Goal: Information Seeking & Learning: Learn about a topic

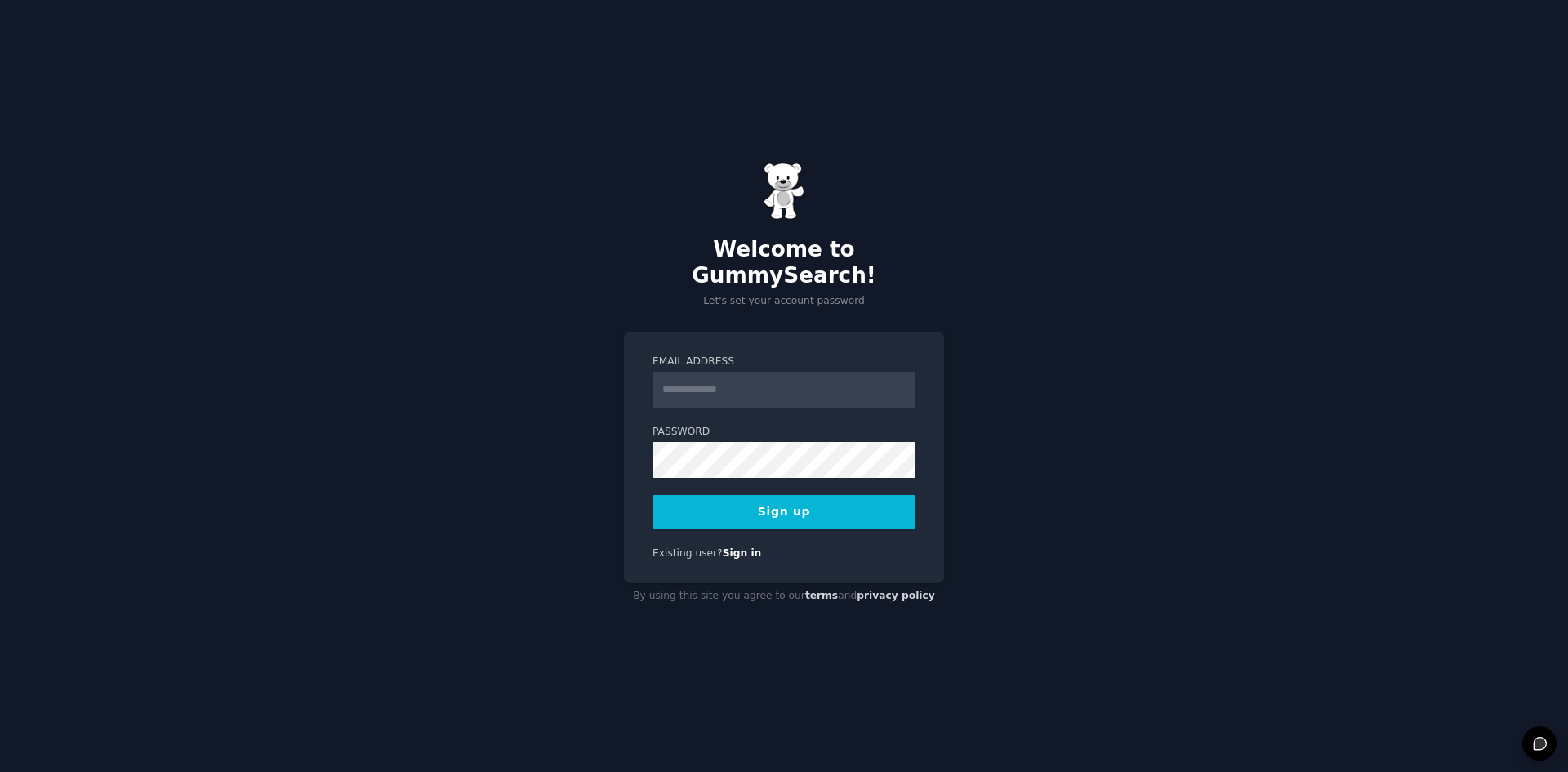
click at [708, 388] on input "Email Address" at bounding box center [784, 390] width 263 height 36
type input "**********"
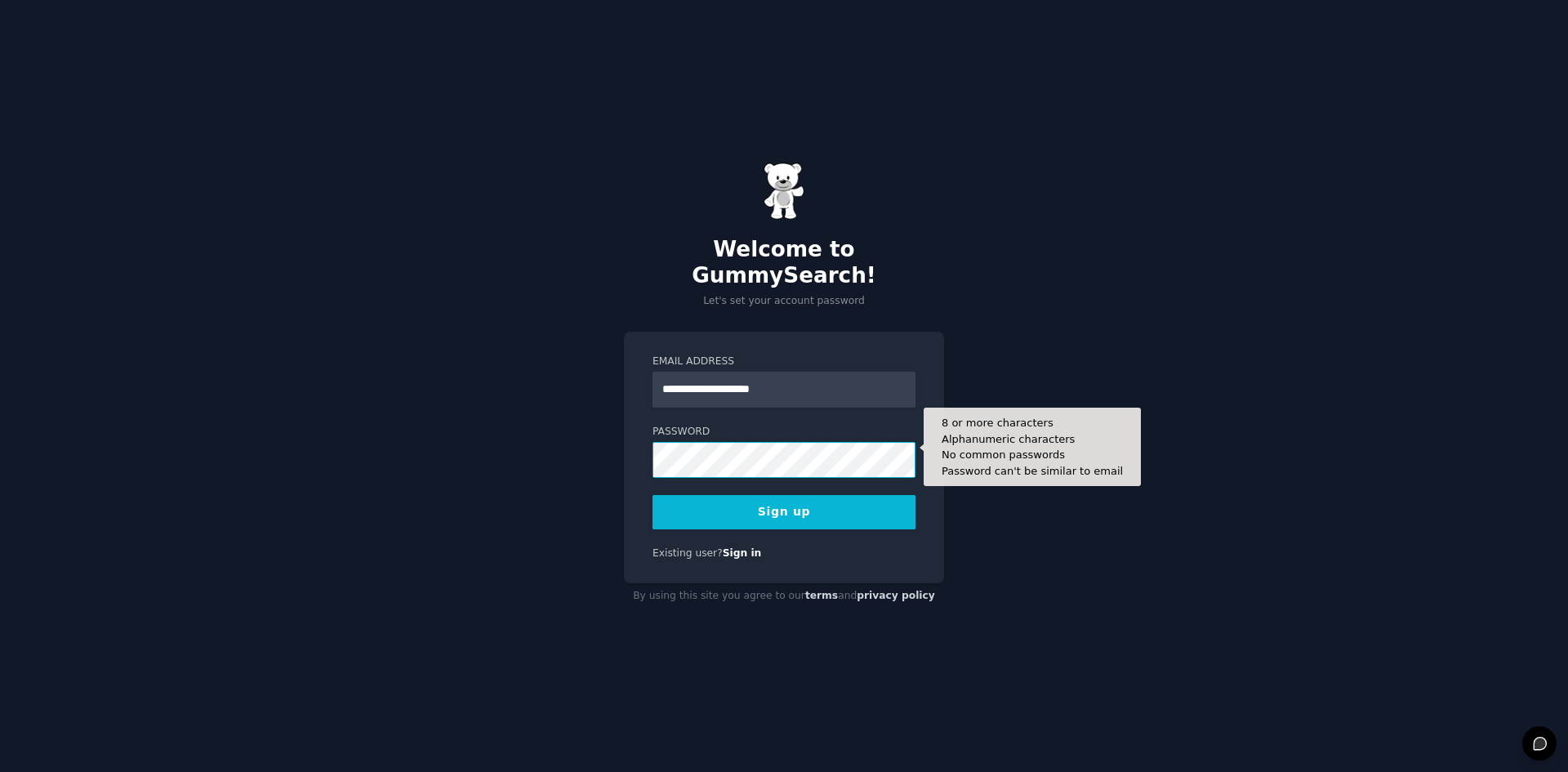
click at [653, 495] on button "Sign up" at bounding box center [784, 512] width 263 height 34
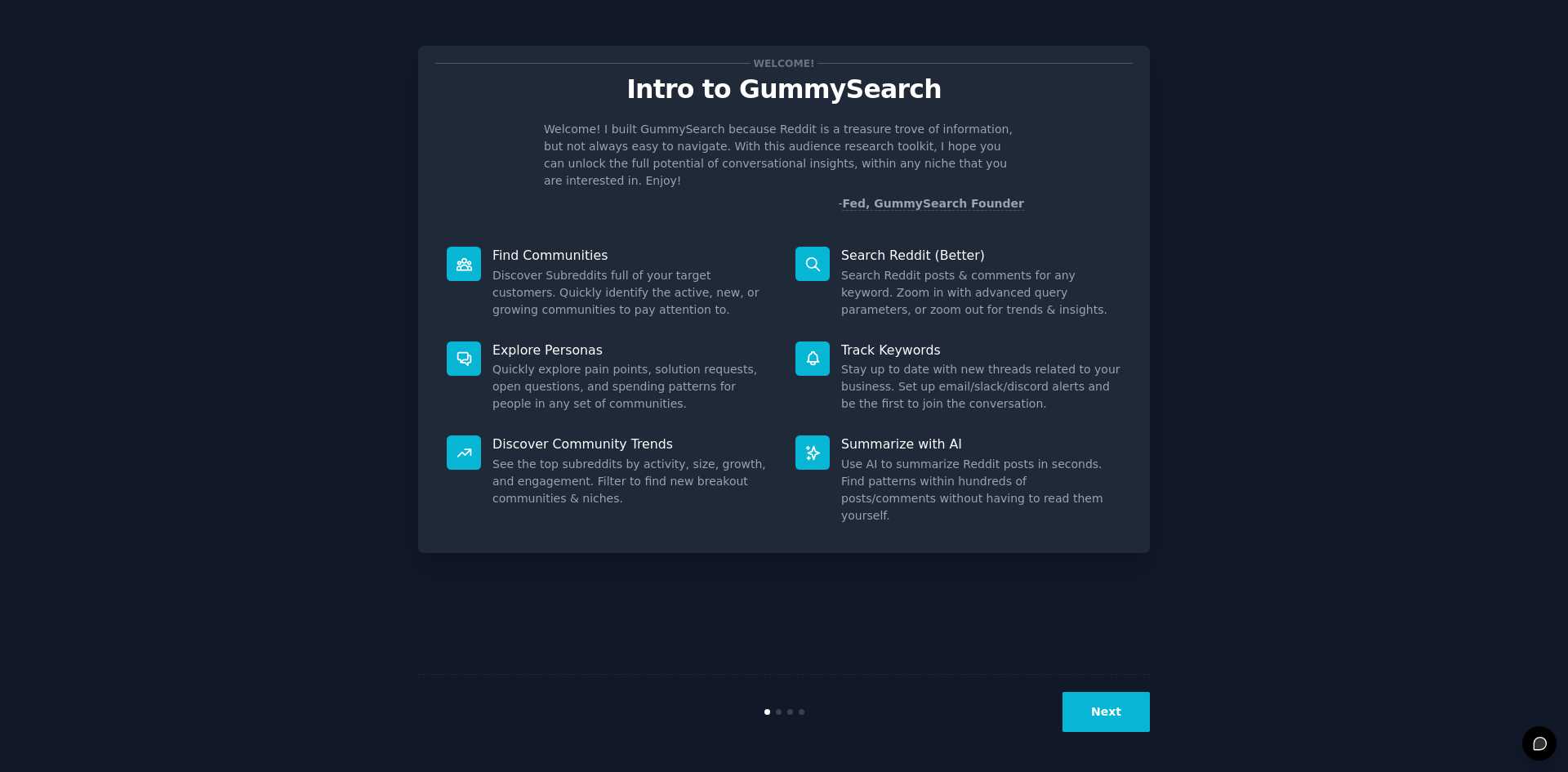
click at [1090, 729] on button "Next" at bounding box center [1106, 712] width 87 height 40
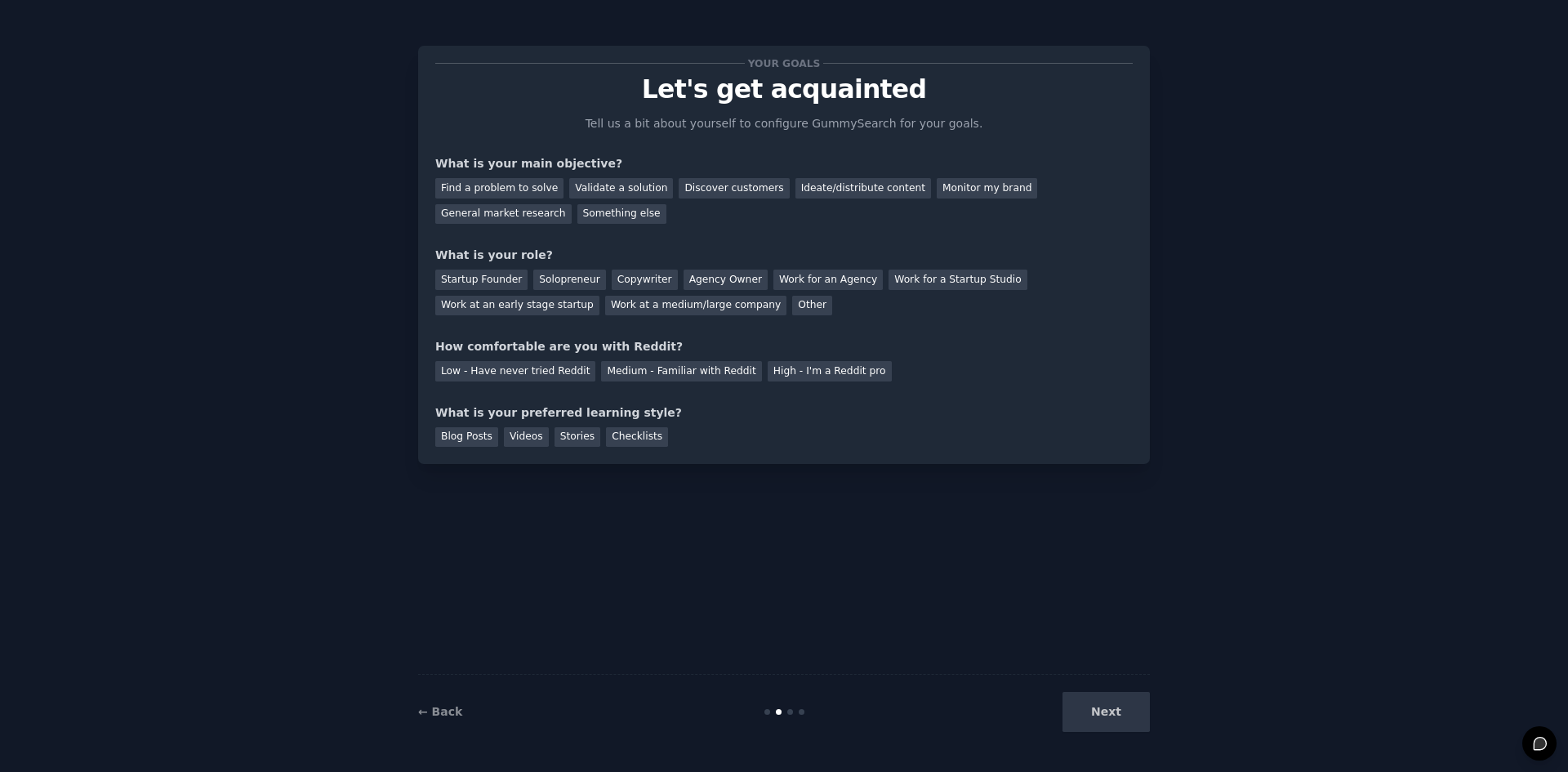
click at [1090, 729] on div "Next" at bounding box center [1027, 712] width 244 height 40
click at [508, 196] on div "Find a problem to solve" at bounding box center [499, 188] width 128 height 21
click at [606, 186] on div "Validate a solution" at bounding box center [621, 188] width 103 height 21
click at [520, 184] on div "Find a problem to solve" at bounding box center [499, 188] width 128 height 21
click at [501, 283] on div "Startup Founder" at bounding box center [481, 279] width 92 height 21
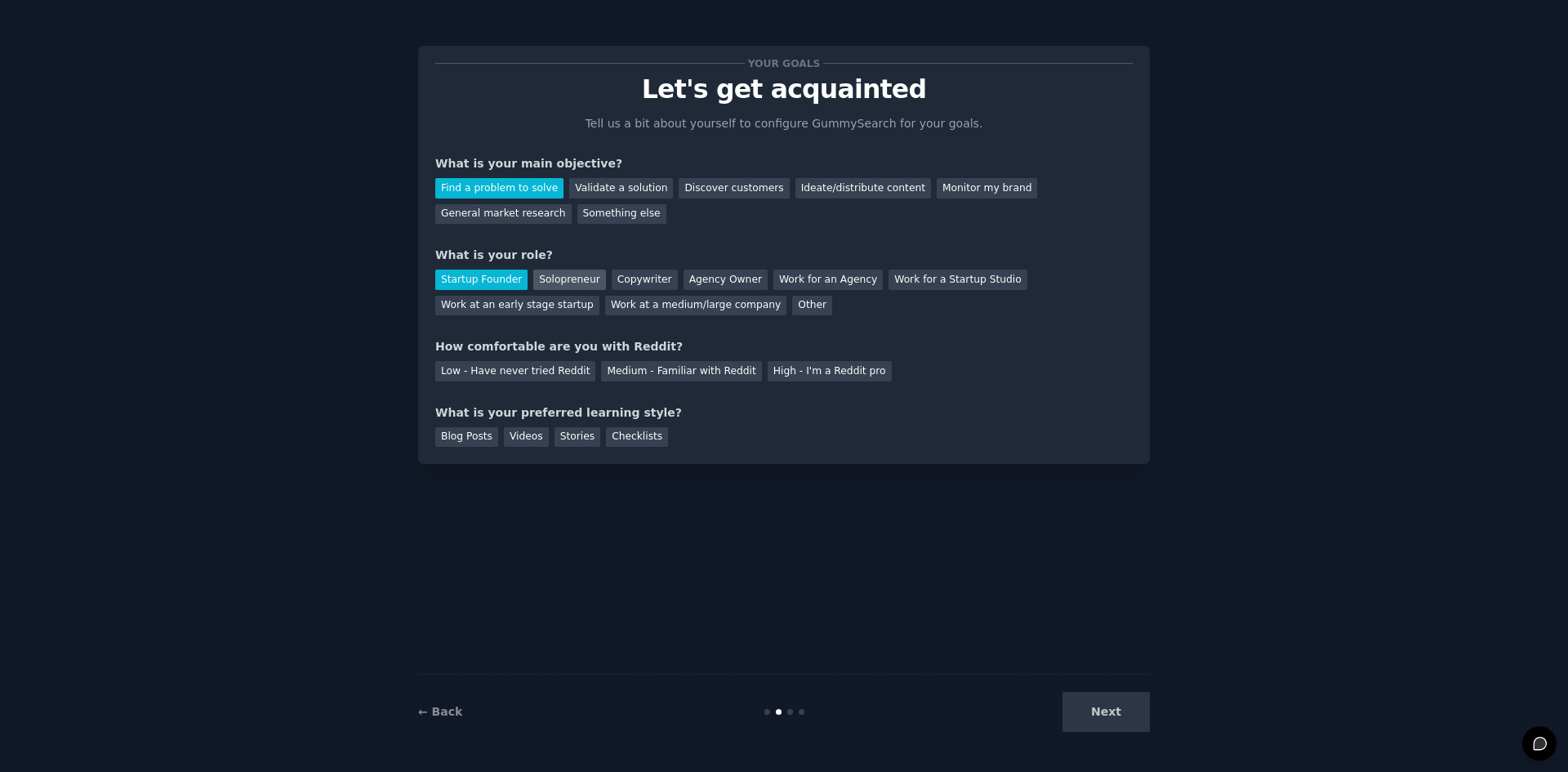
click at [573, 282] on div "Solopreneur" at bounding box center [570, 279] width 72 height 21
click at [630, 372] on div "Medium - Familiar with Reddit" at bounding box center [681, 371] width 160 height 21
click at [486, 439] on div "Blog Posts" at bounding box center [466, 437] width 63 height 21
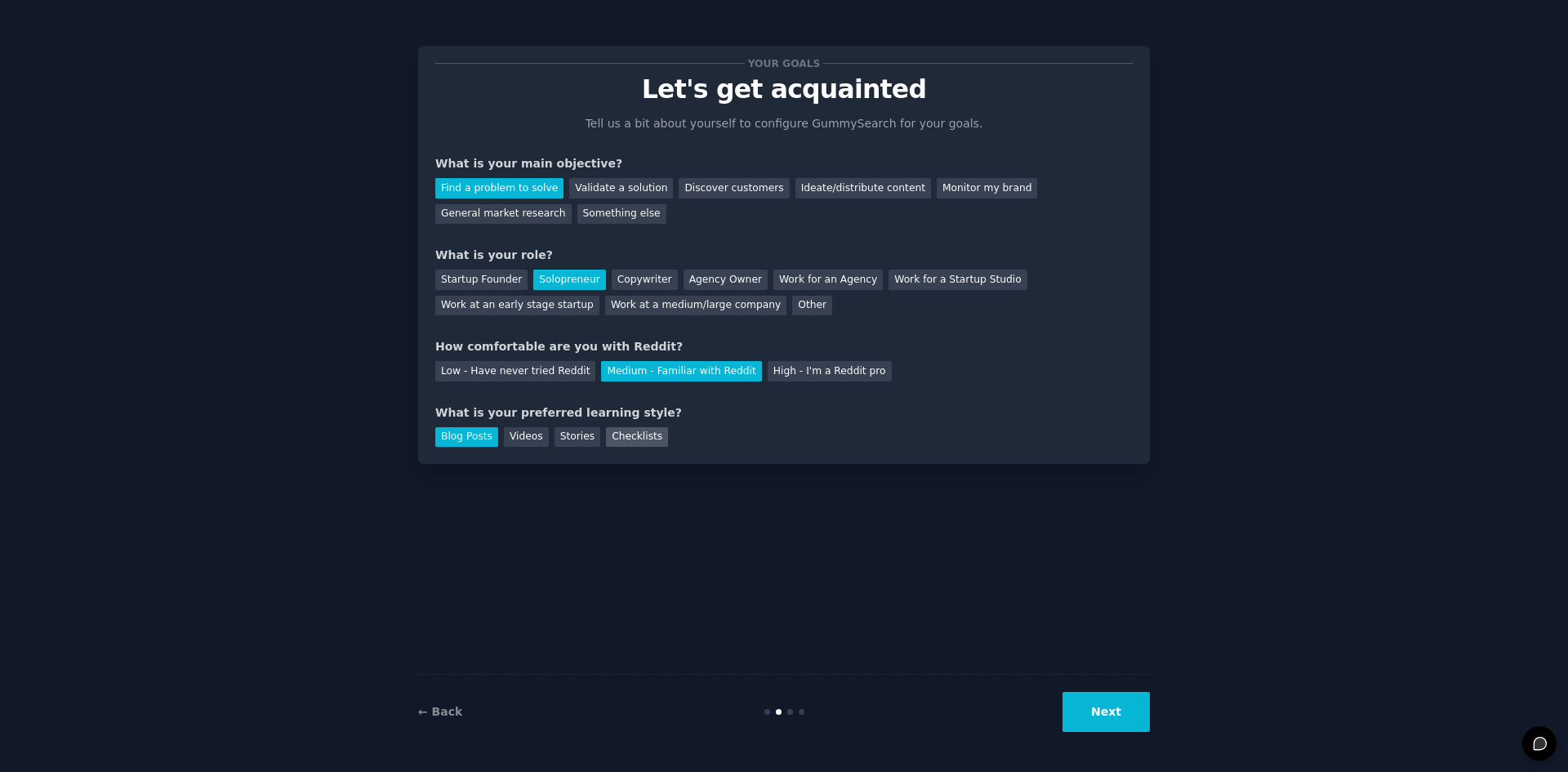
click at [607, 440] on div "Checklists" at bounding box center [637, 437] width 62 height 21
click at [454, 436] on div "Blog Posts" at bounding box center [466, 437] width 63 height 21
click at [1125, 705] on button "Next" at bounding box center [1106, 712] width 87 height 40
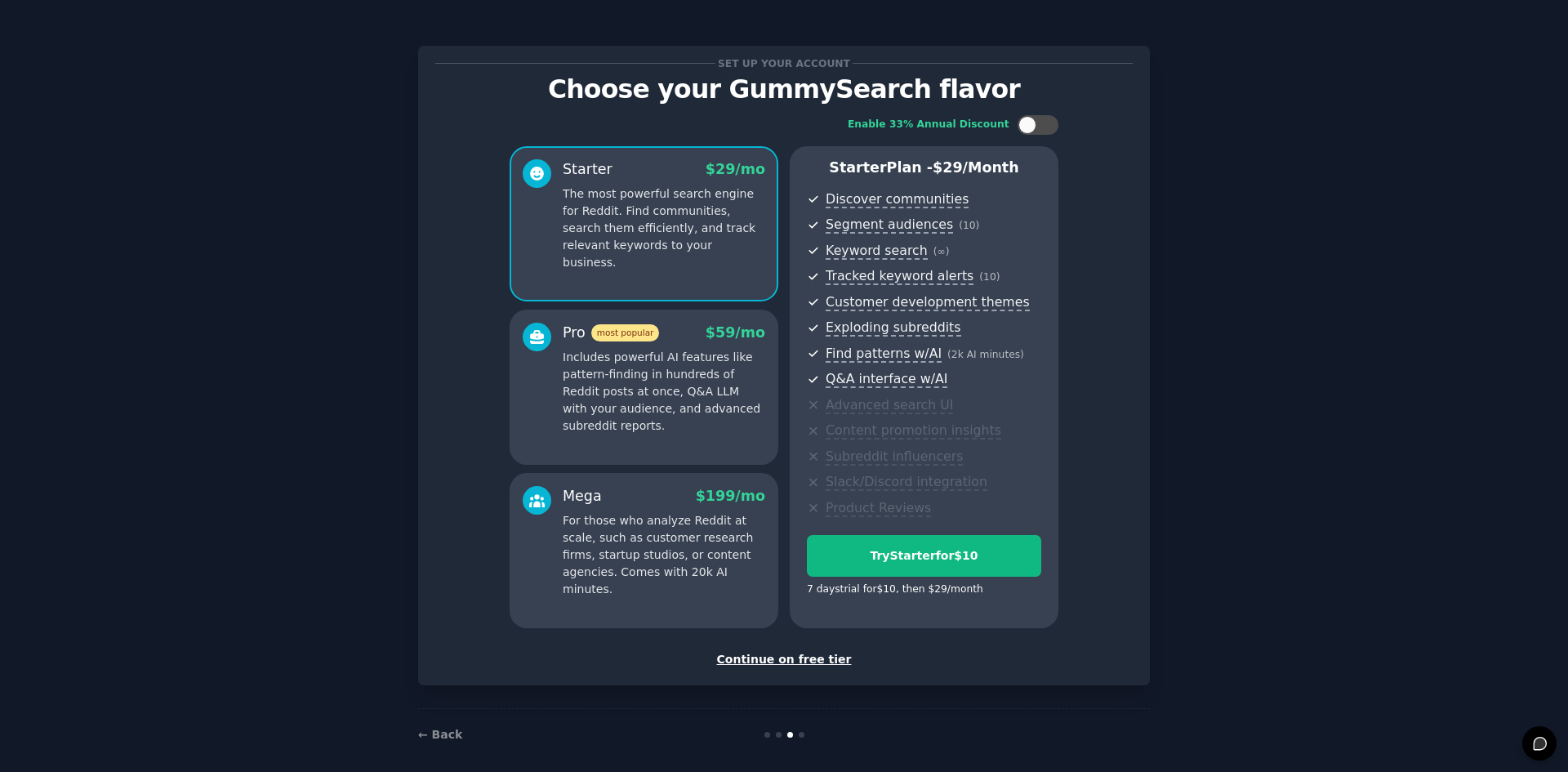
click at [769, 660] on div "Continue on free tier" at bounding box center [783, 659] width 697 height 17
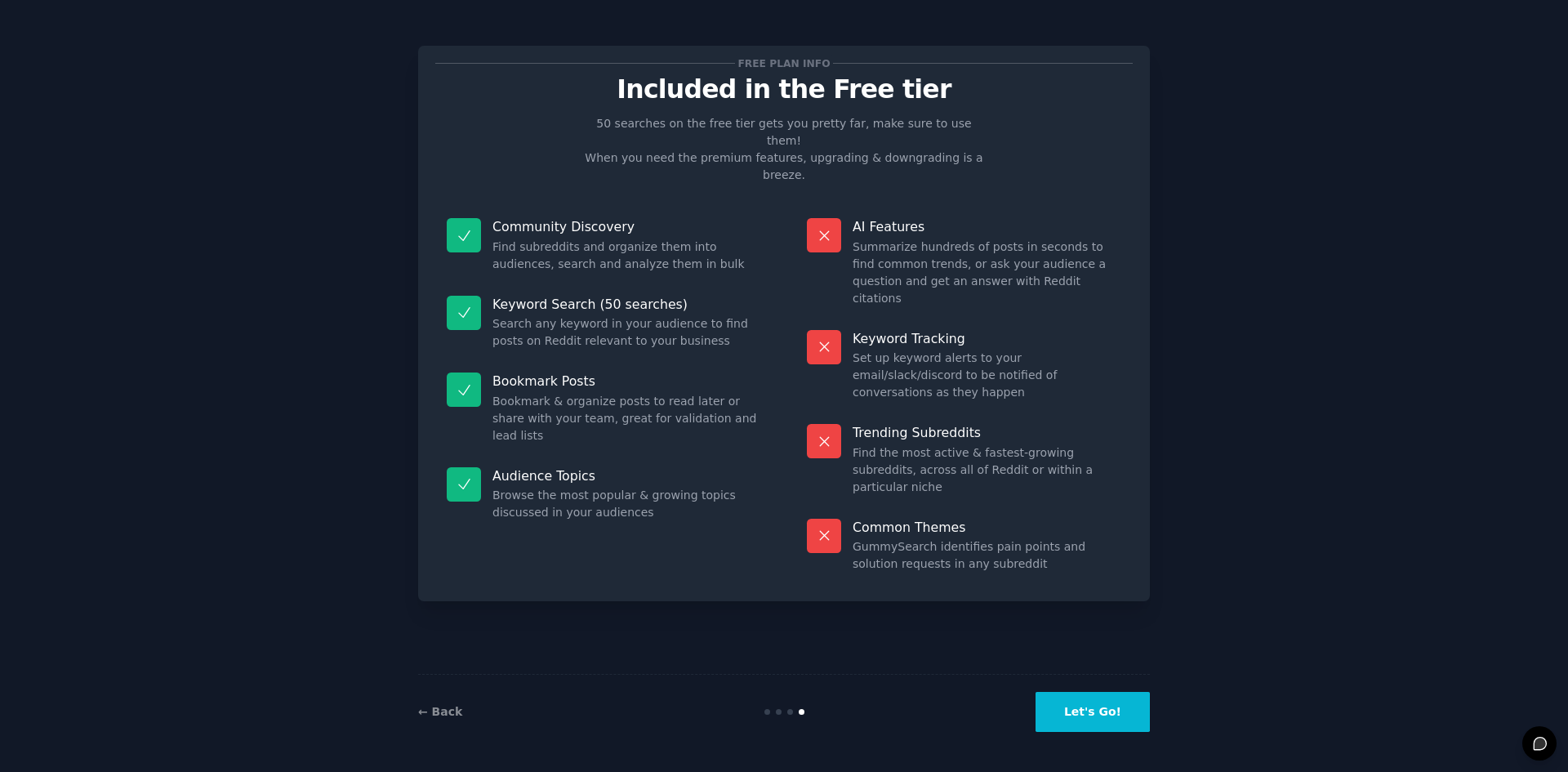
click at [1081, 724] on button "Let's Go!" at bounding box center [1092, 712] width 114 height 40
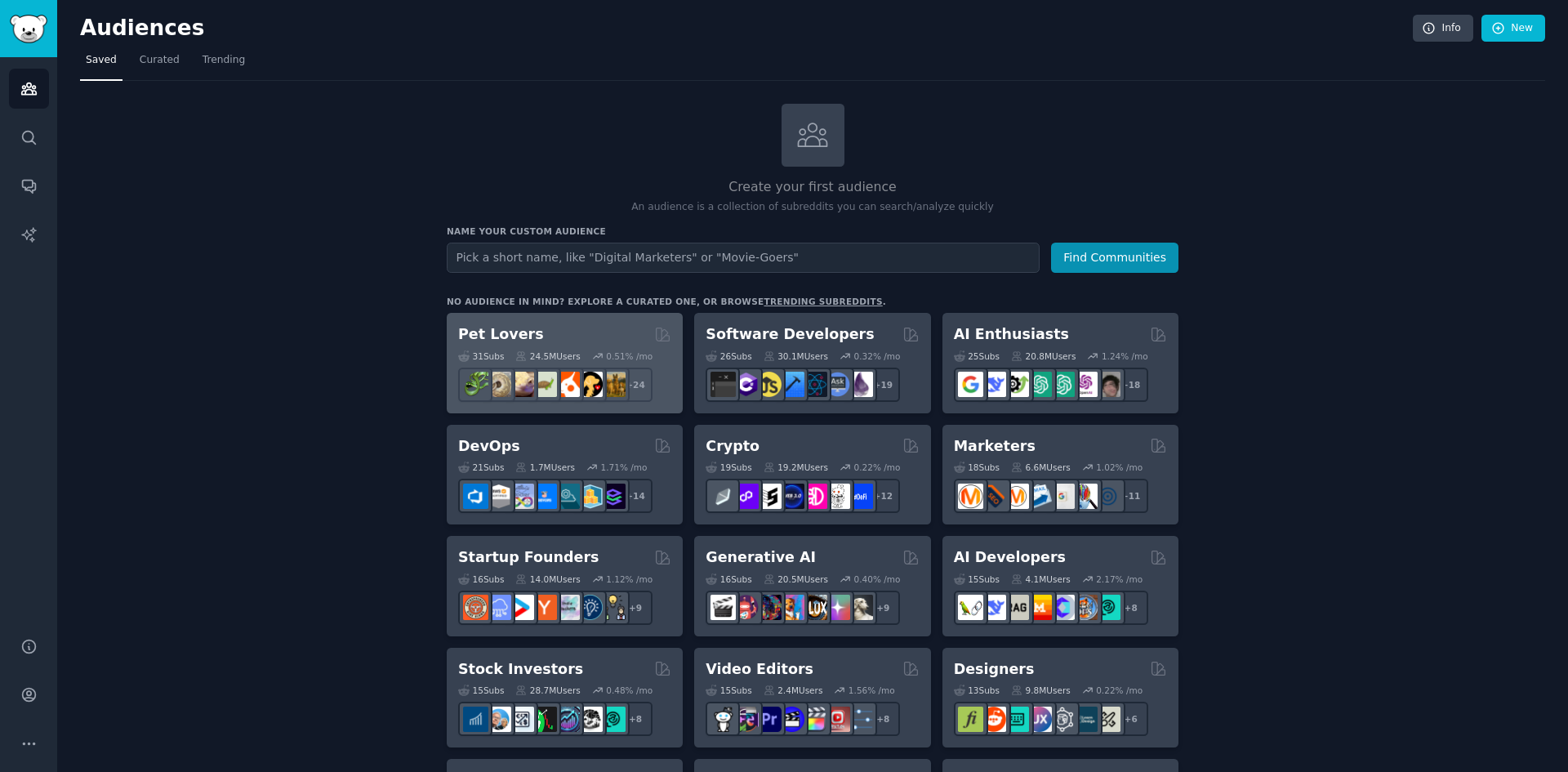
click at [585, 329] on div "Pet Lovers" at bounding box center [565, 334] width 213 height 21
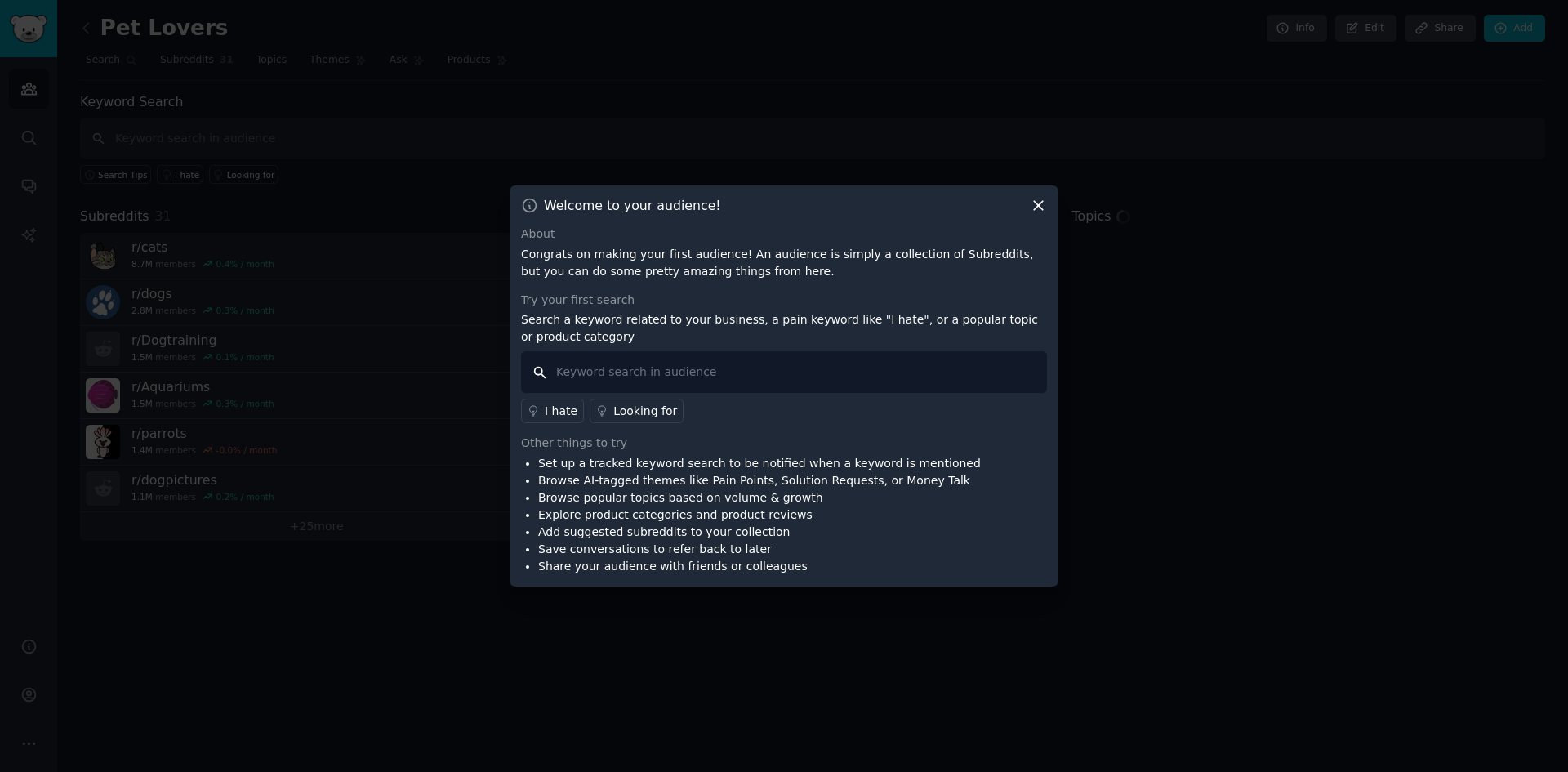
click at [654, 369] on input "text" at bounding box center [784, 372] width 526 height 42
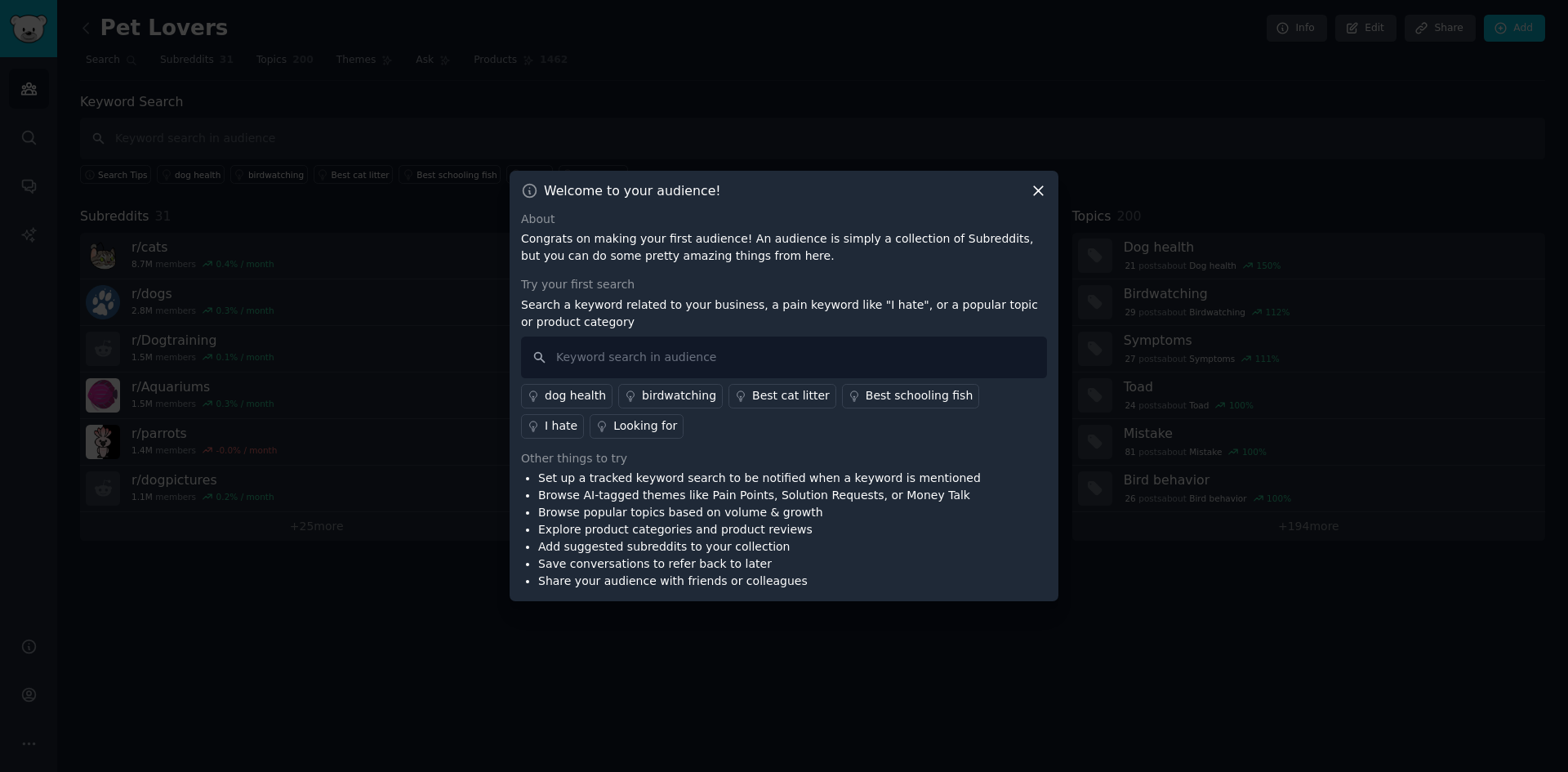
click at [584, 414] on link "I hate" at bounding box center [552, 426] width 63 height 25
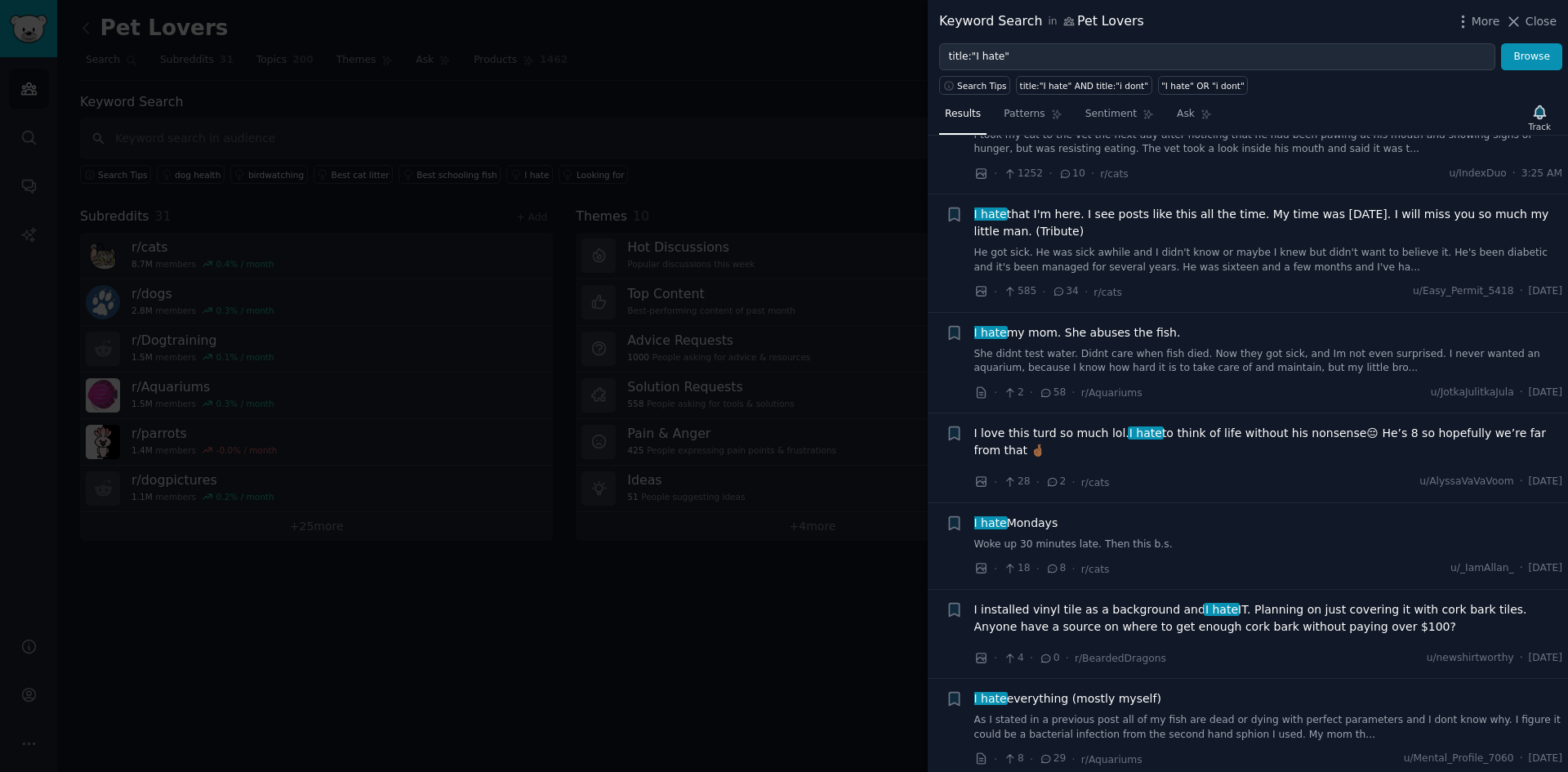
scroll to position [75, 0]
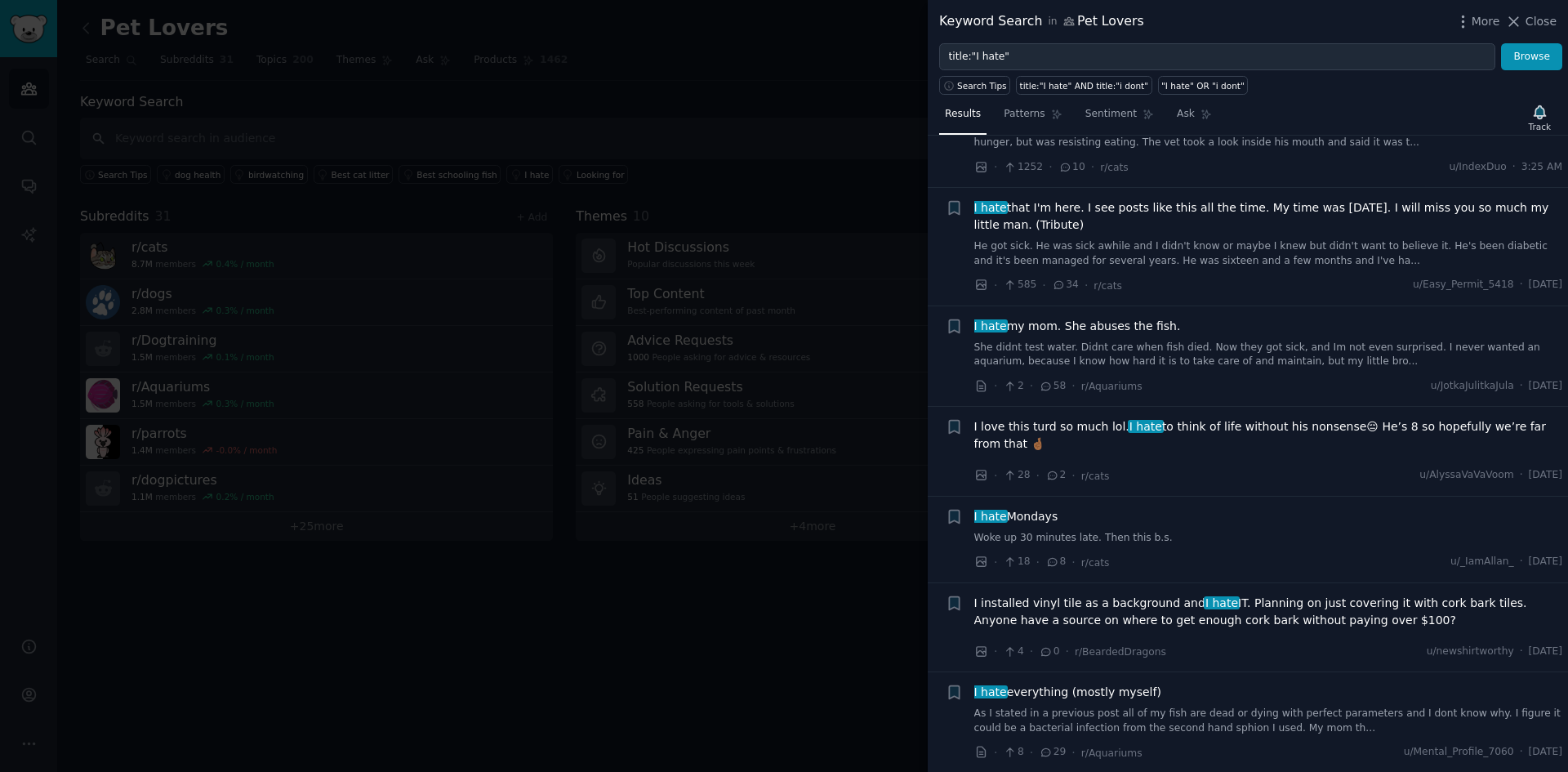
click at [1424, 206] on span "I hate that I'm here. I see posts like this all the time. My time was yesterday…" at bounding box center [1268, 217] width 589 height 34
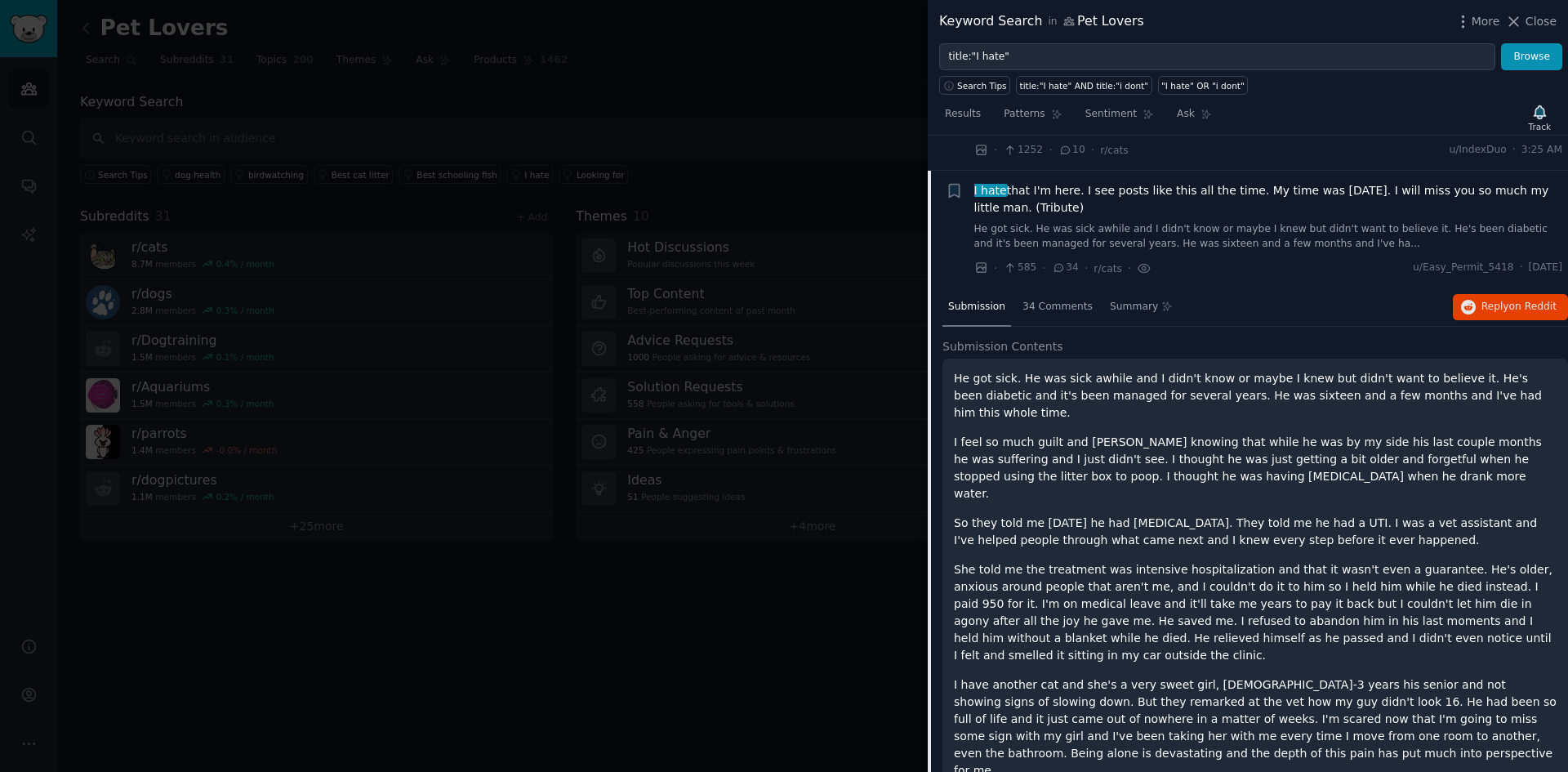
click at [1296, 211] on span "I hate that I'm here. I see posts like this all the time. My time was yesterday…" at bounding box center [1268, 200] width 589 height 34
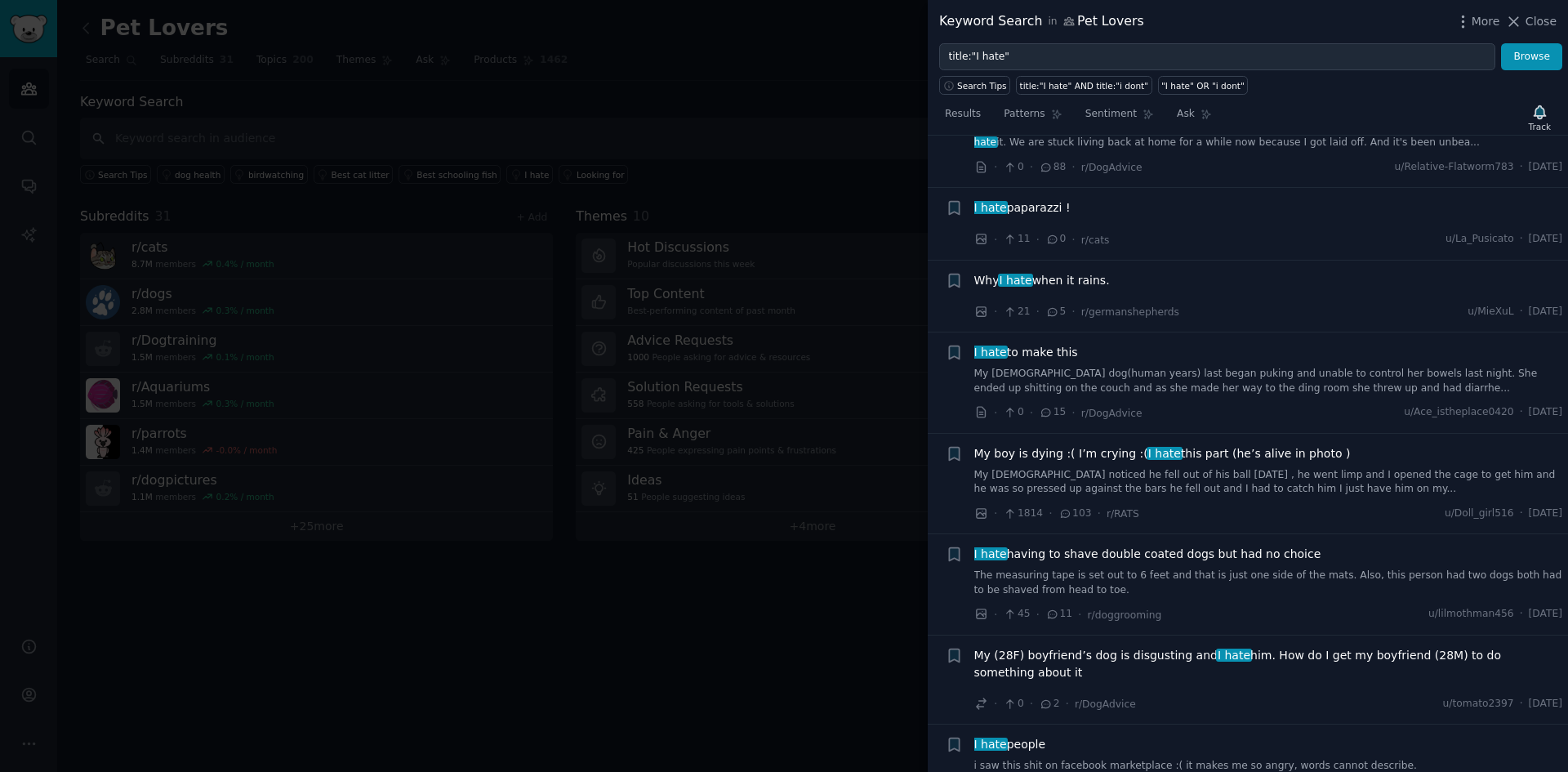
scroll to position [2057, 0]
click at [1071, 447] on span "My boy is dying :( I’m crying :( I hate this part (he’s alive in photo )" at bounding box center [1162, 455] width 377 height 17
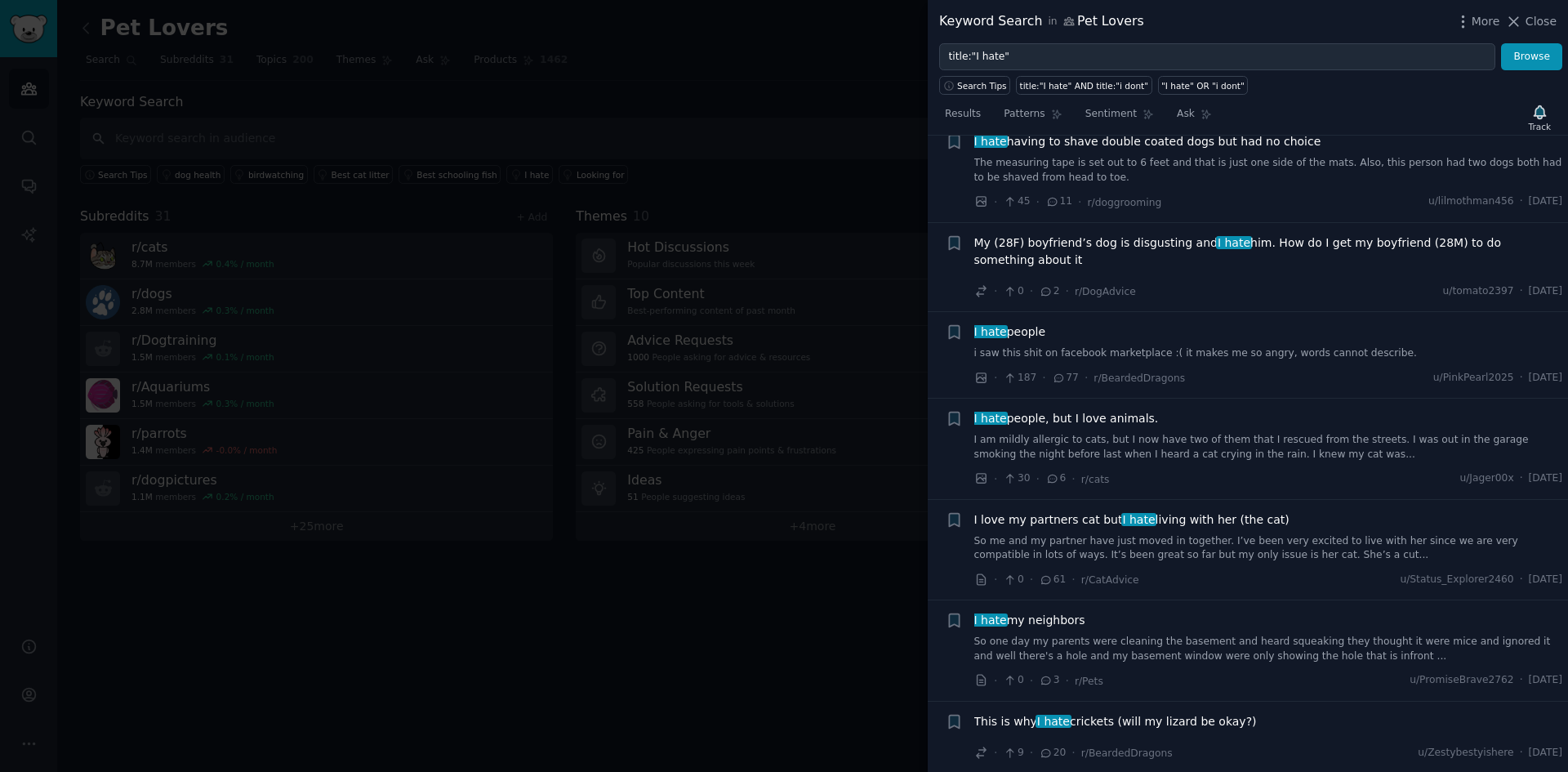
scroll to position [2929, 0]
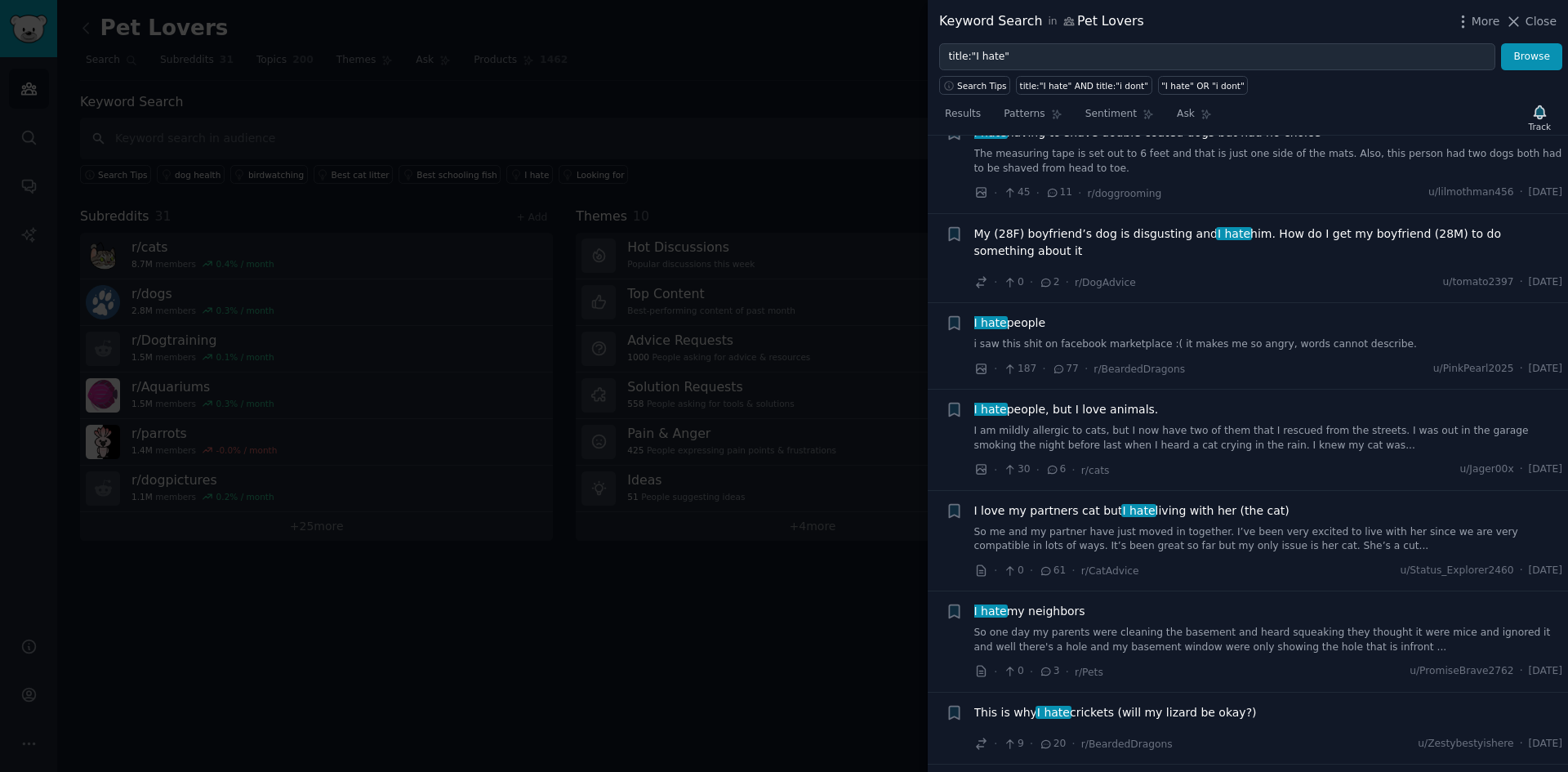
click at [1216, 227] on span "I hate" at bounding box center [1234, 234] width 36 height 13
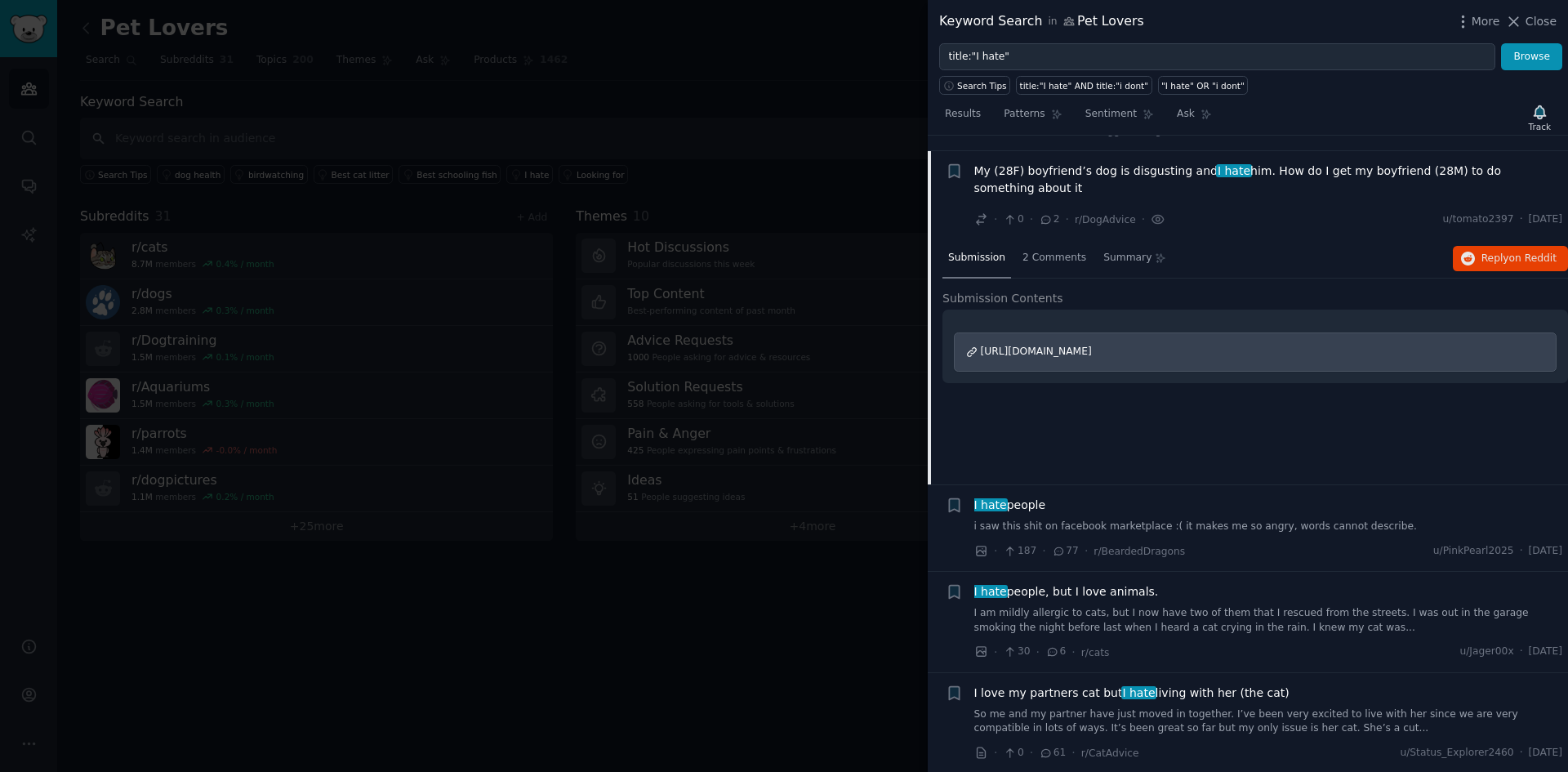
scroll to position [2544, 0]
click at [1069, 162] on span "My (28F) boyfriend’s dog is disgusting and I hate him. How do I get my boyfrien…" at bounding box center [1268, 179] width 589 height 34
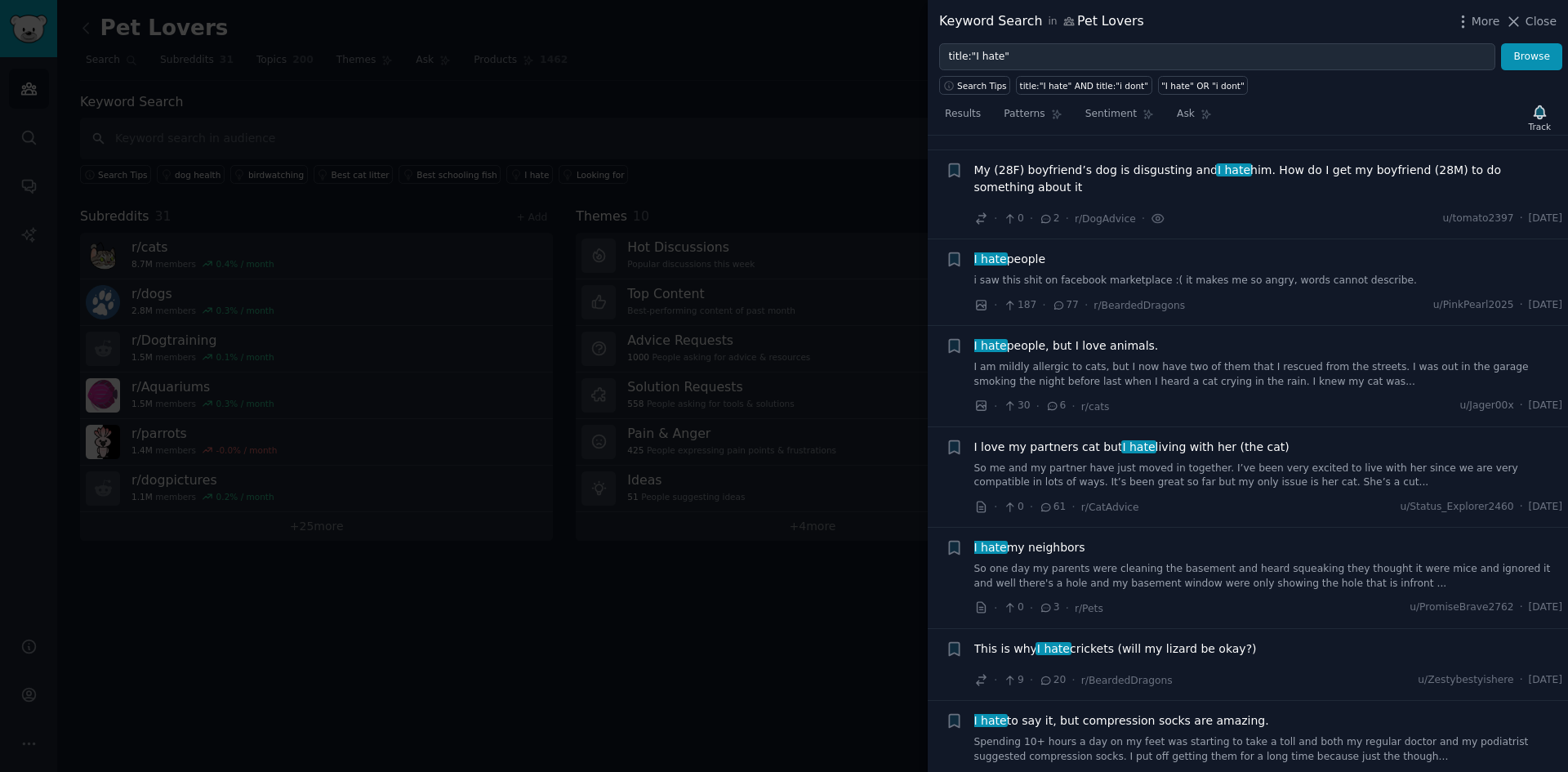
click at [1069, 162] on span "My (28F) boyfriend’s dog is disgusting and I hate him. How do I get my boyfrien…" at bounding box center [1268, 179] width 589 height 34
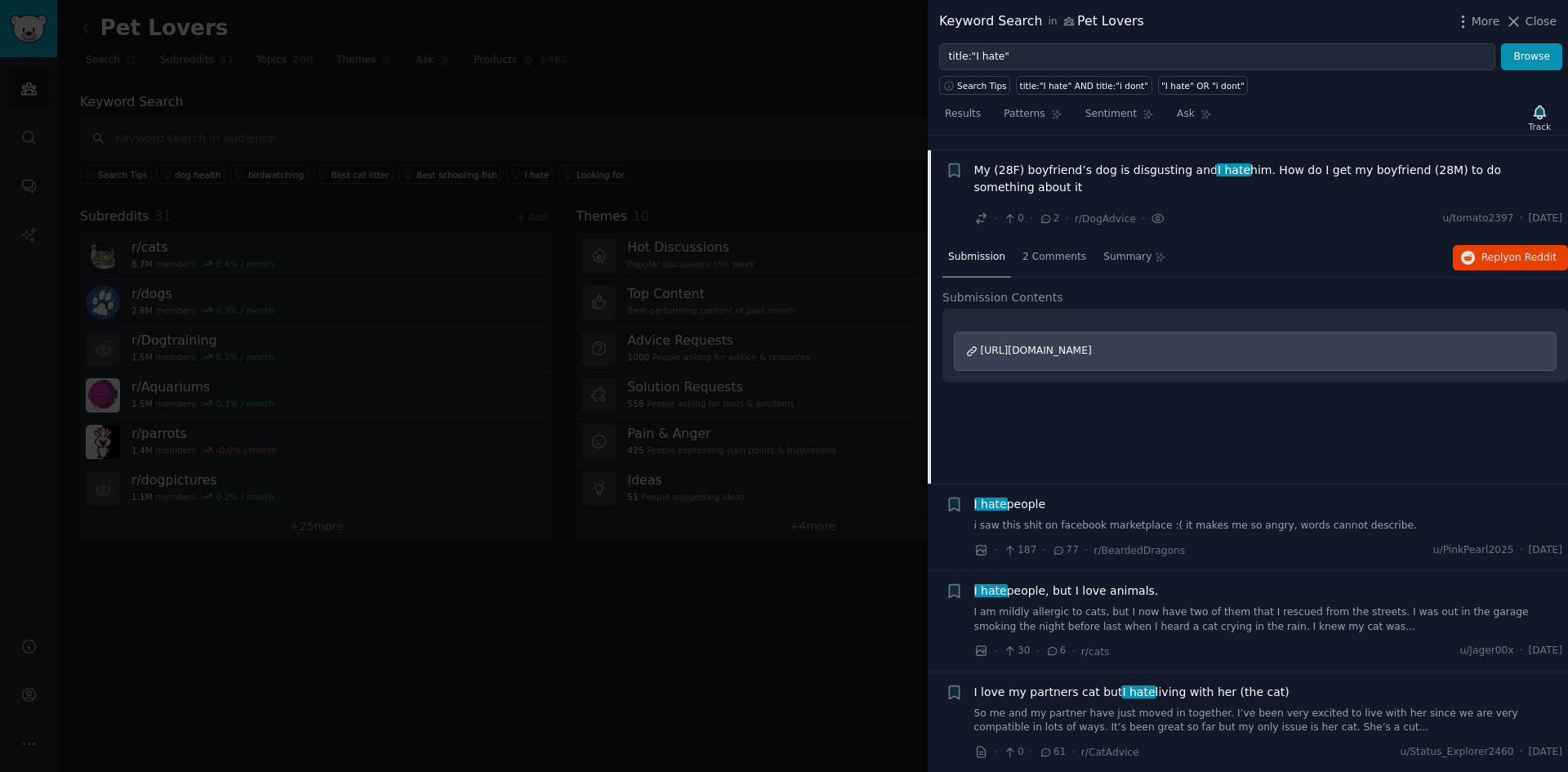
click at [1069, 162] on span "My (28F) boyfriend’s dog is disgusting and I hate him. How do I get my boyfrien…" at bounding box center [1268, 179] width 589 height 34
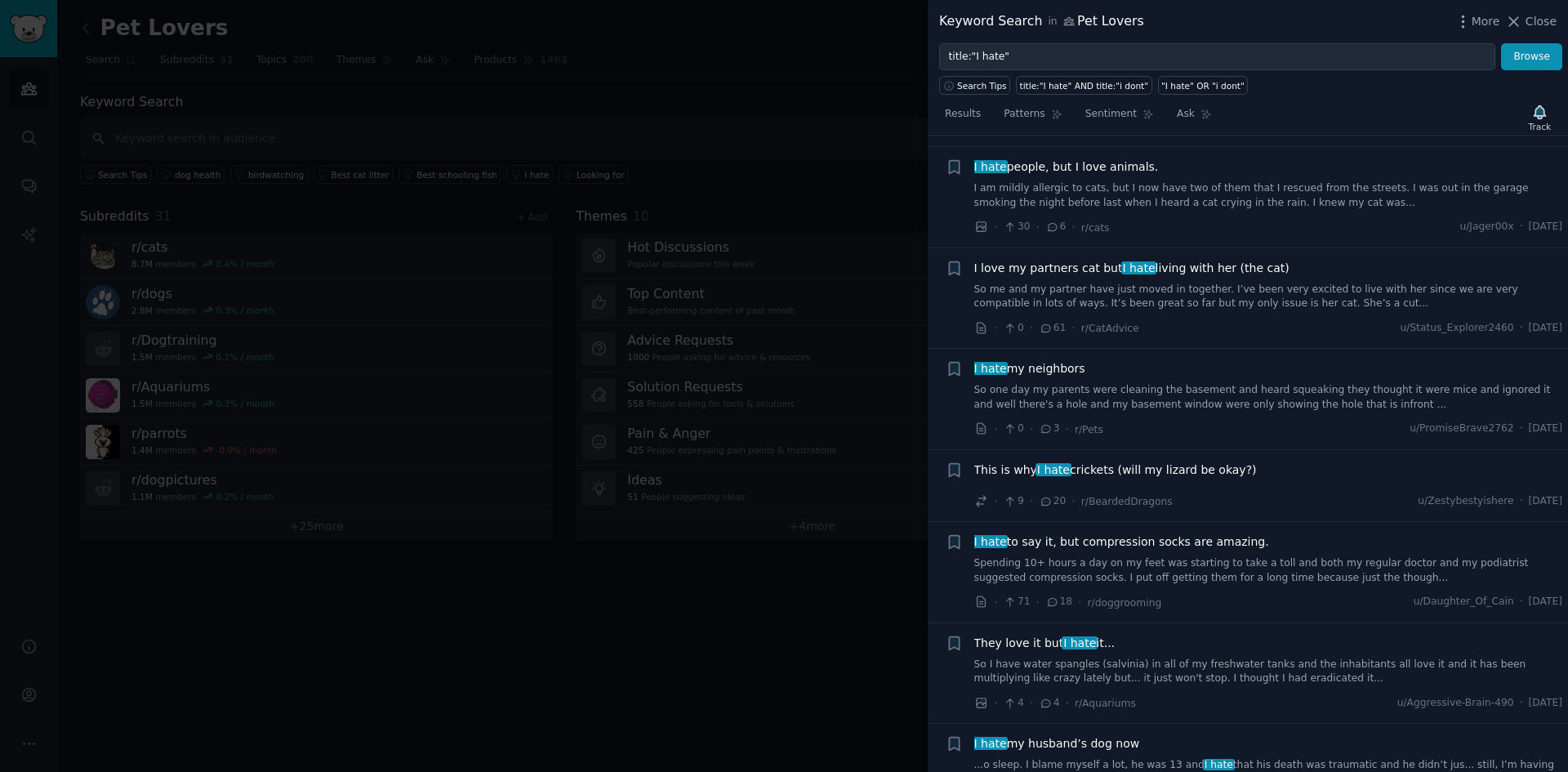
scroll to position [2722, 0]
click at [1029, 120] on span "Patterns" at bounding box center [1025, 114] width 41 height 15
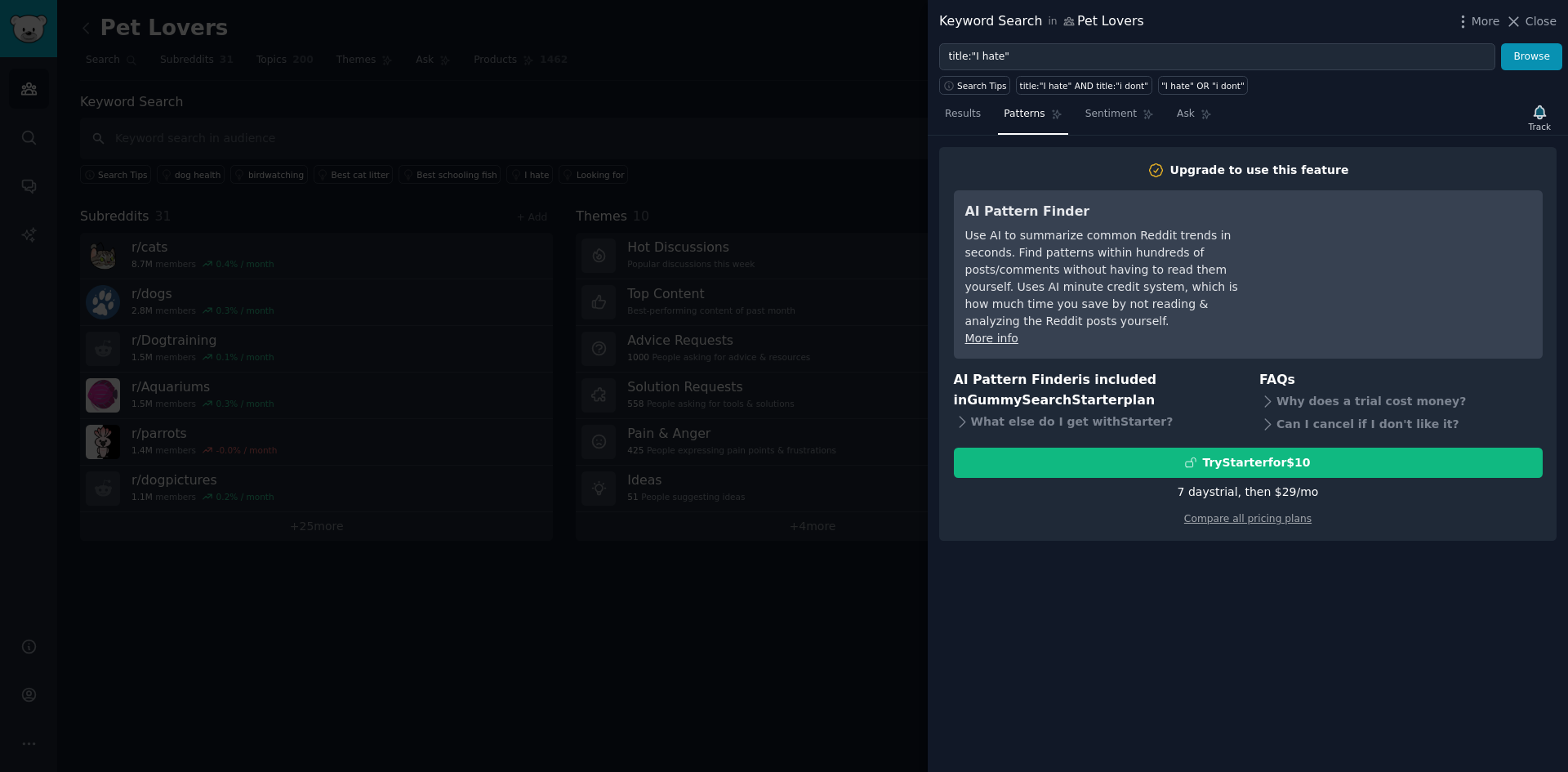
click at [633, 182] on div at bounding box center [784, 386] width 1568 height 772
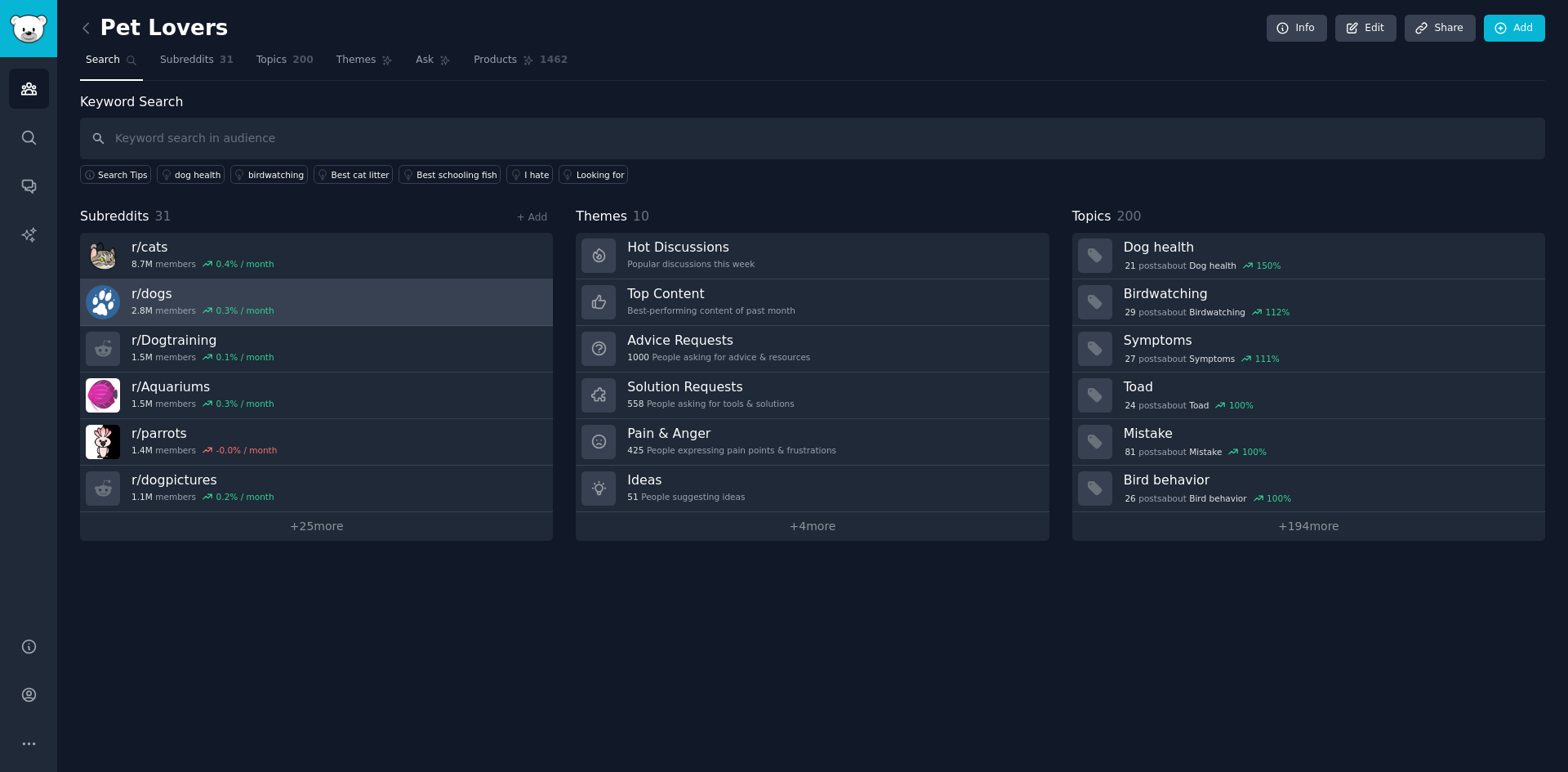
click at [281, 293] on link "r/ dogs 2.8M members 0.3 % / month" at bounding box center [316, 302] width 473 height 47
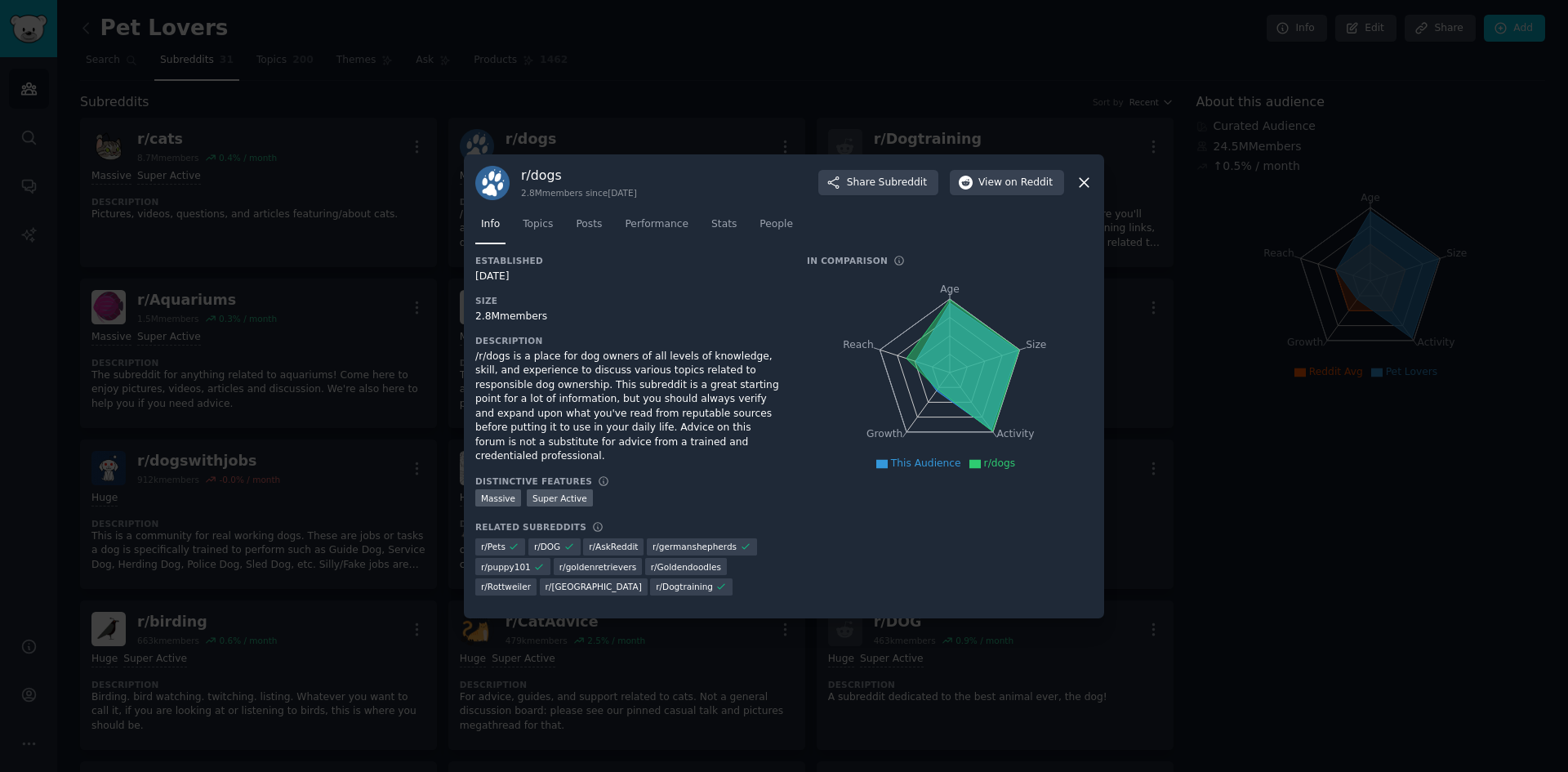
click at [1086, 182] on icon at bounding box center [1084, 182] width 17 height 17
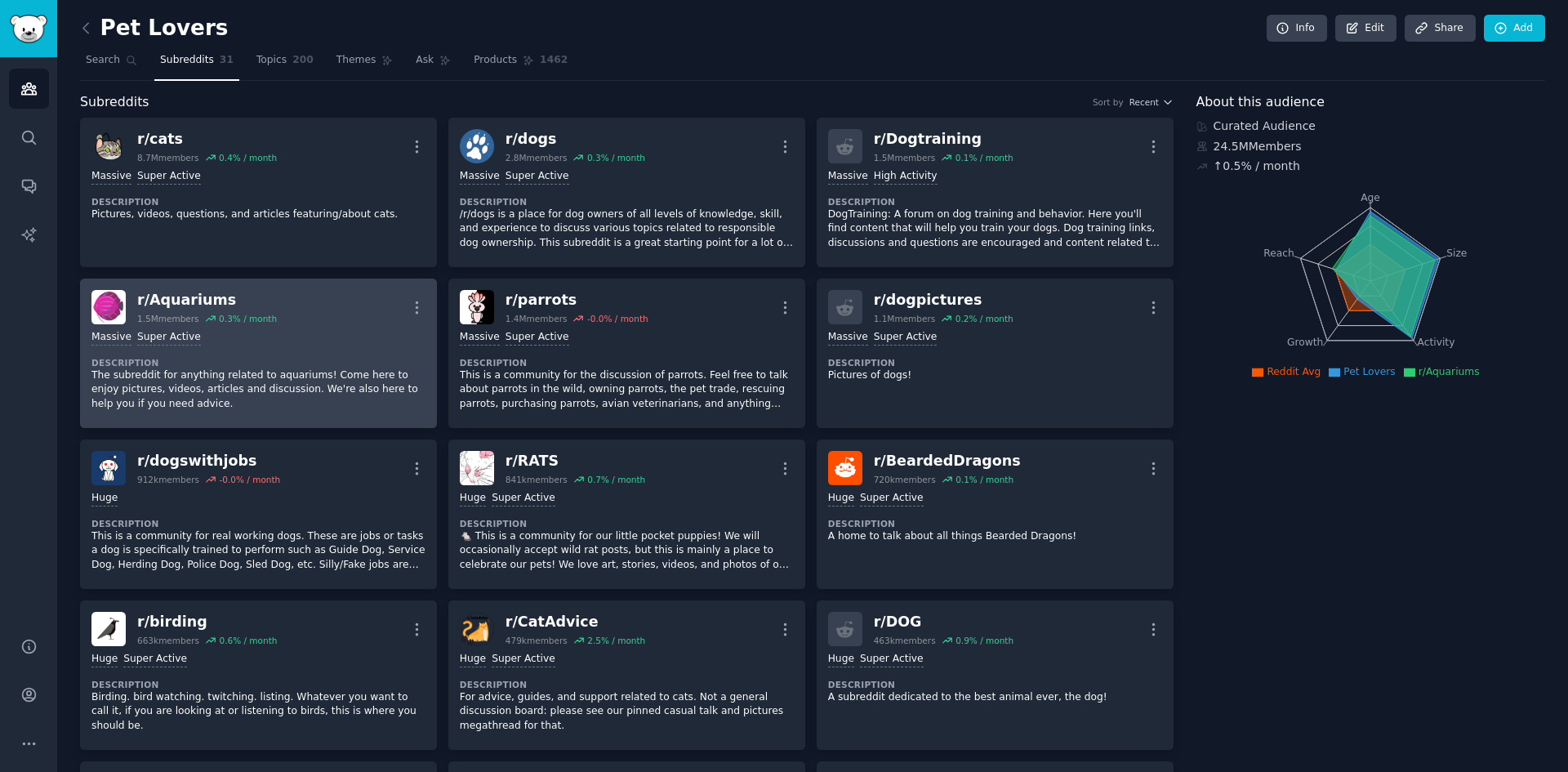
click at [314, 358] on dt "Description" at bounding box center [258, 363] width 334 height 11
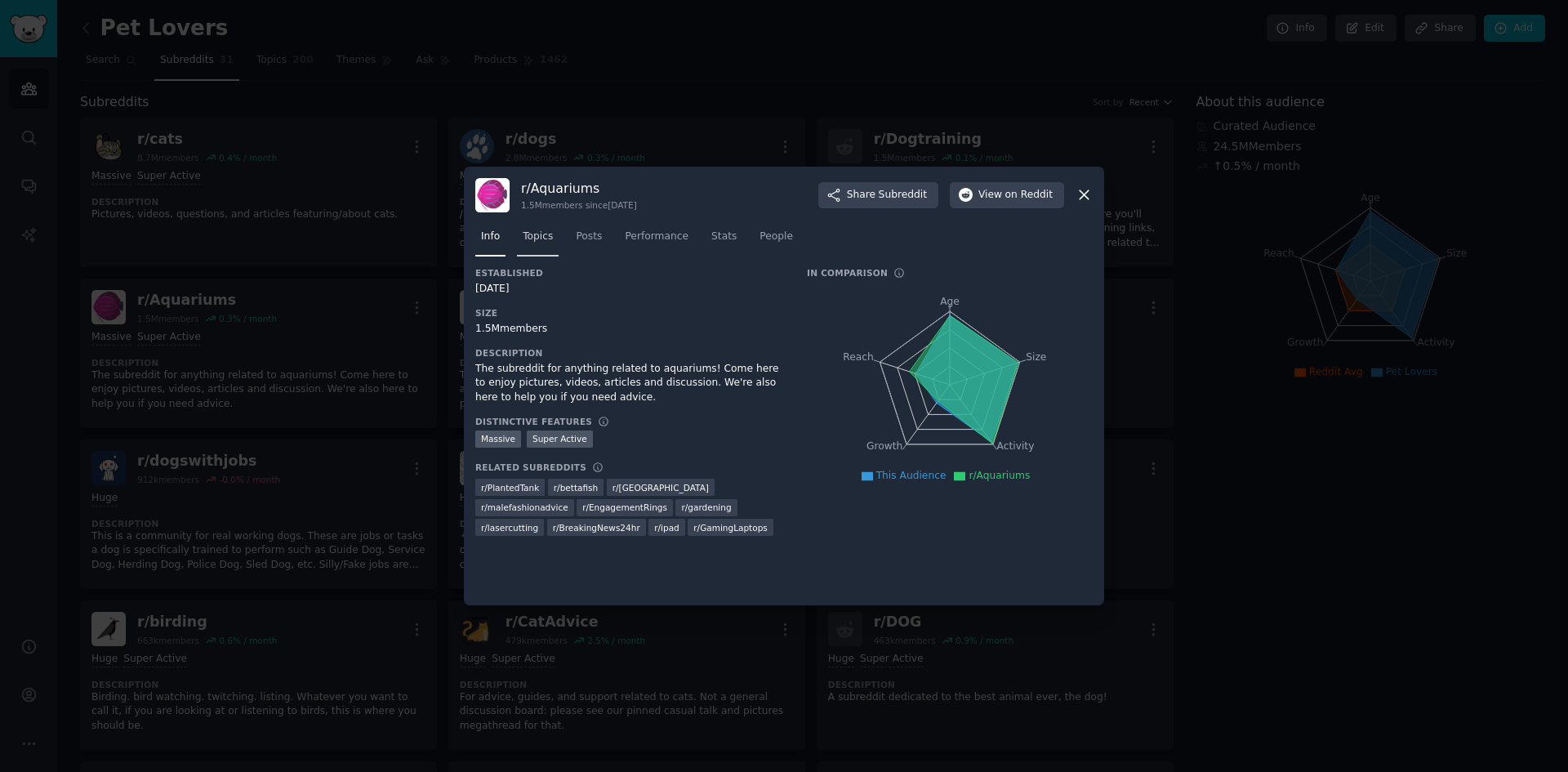
click at [547, 224] on link "Topics" at bounding box center [538, 241] width 42 height 34
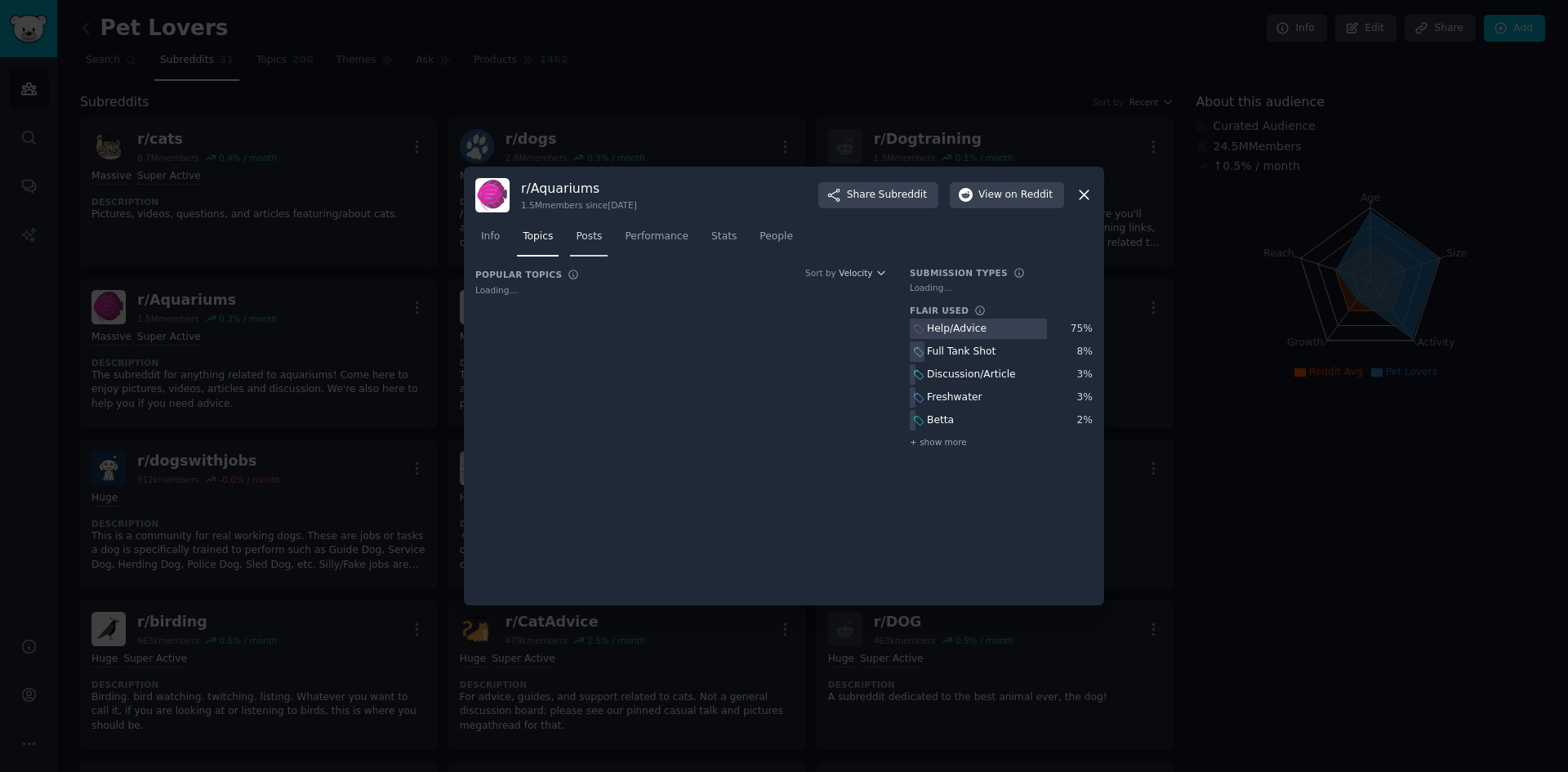
click at [584, 228] on link "Posts" at bounding box center [589, 241] width 38 height 34
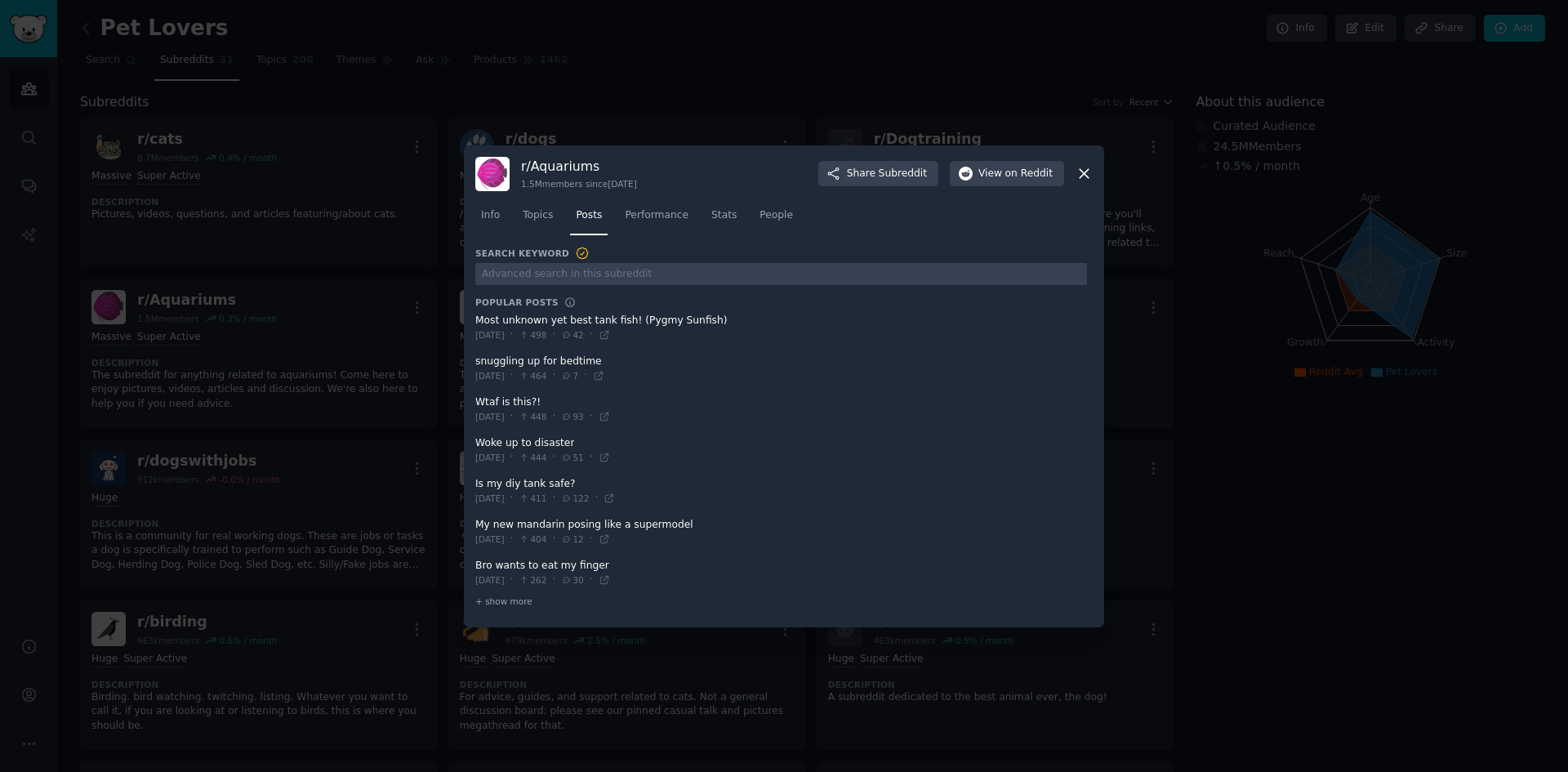
click at [1076, 176] on icon at bounding box center [1084, 173] width 17 height 17
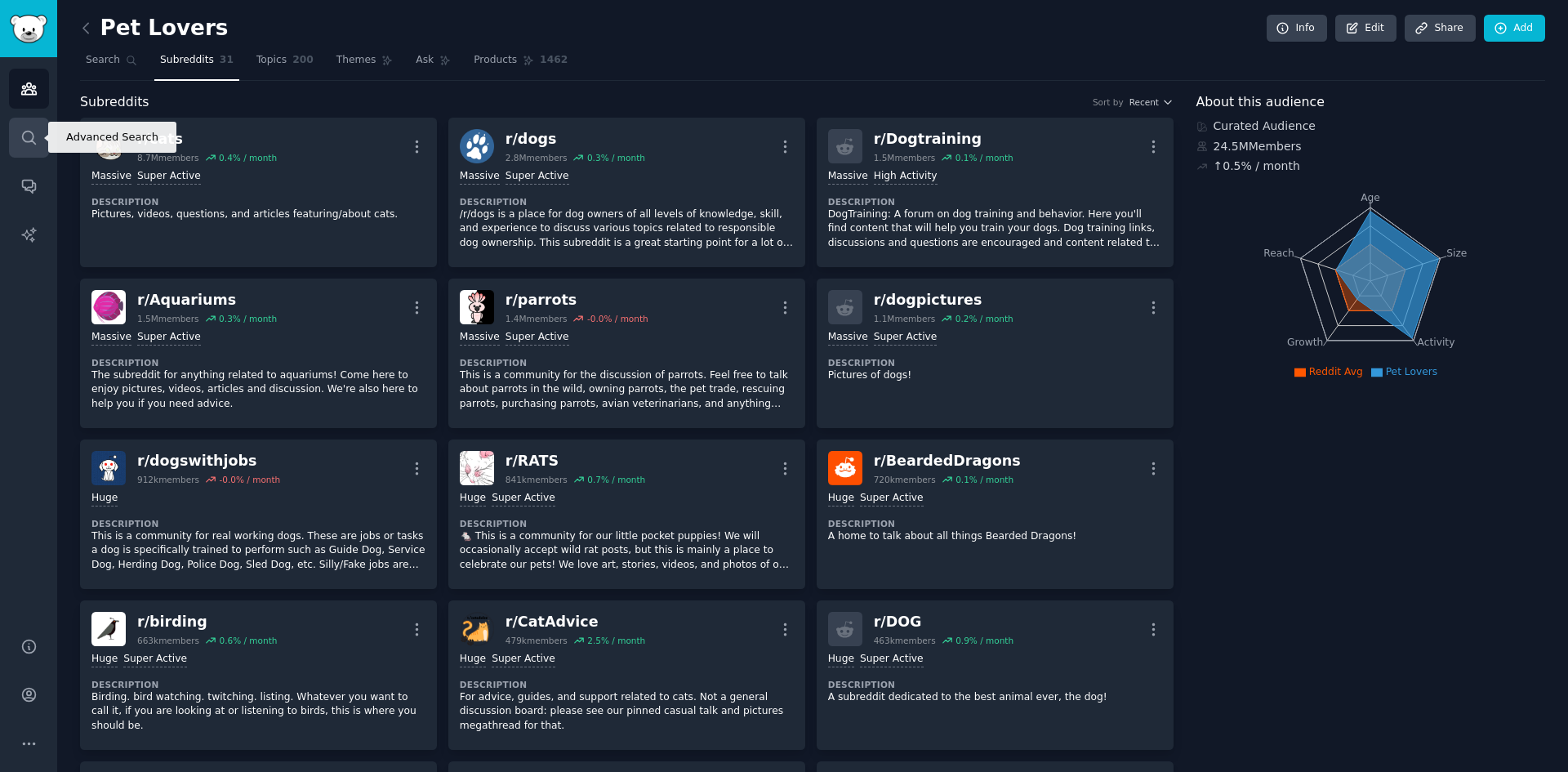
click at [30, 126] on link "Search" at bounding box center [29, 137] width 40 height 40
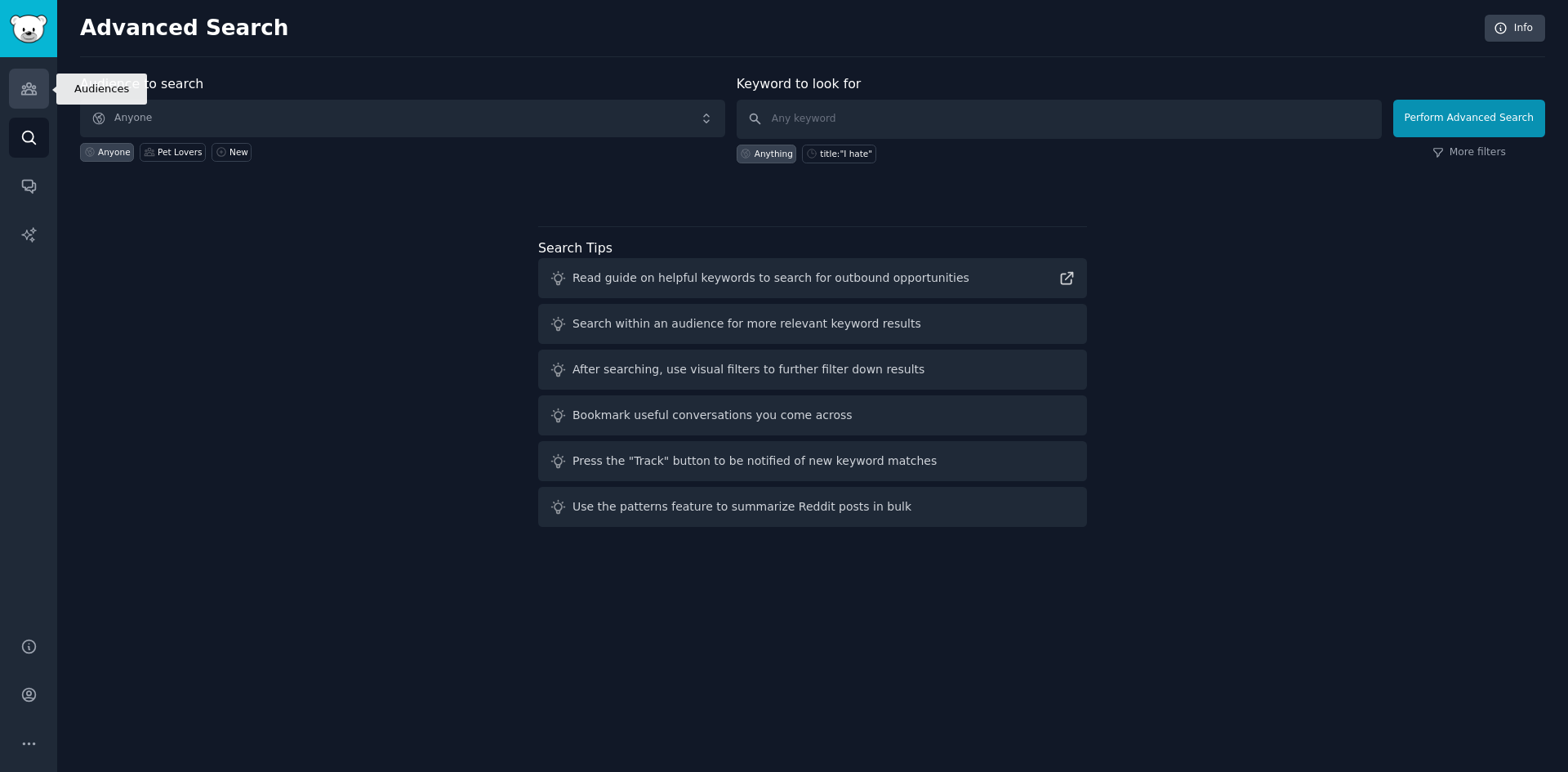
click at [28, 87] on icon "Sidebar" at bounding box center [29, 89] width 15 height 11
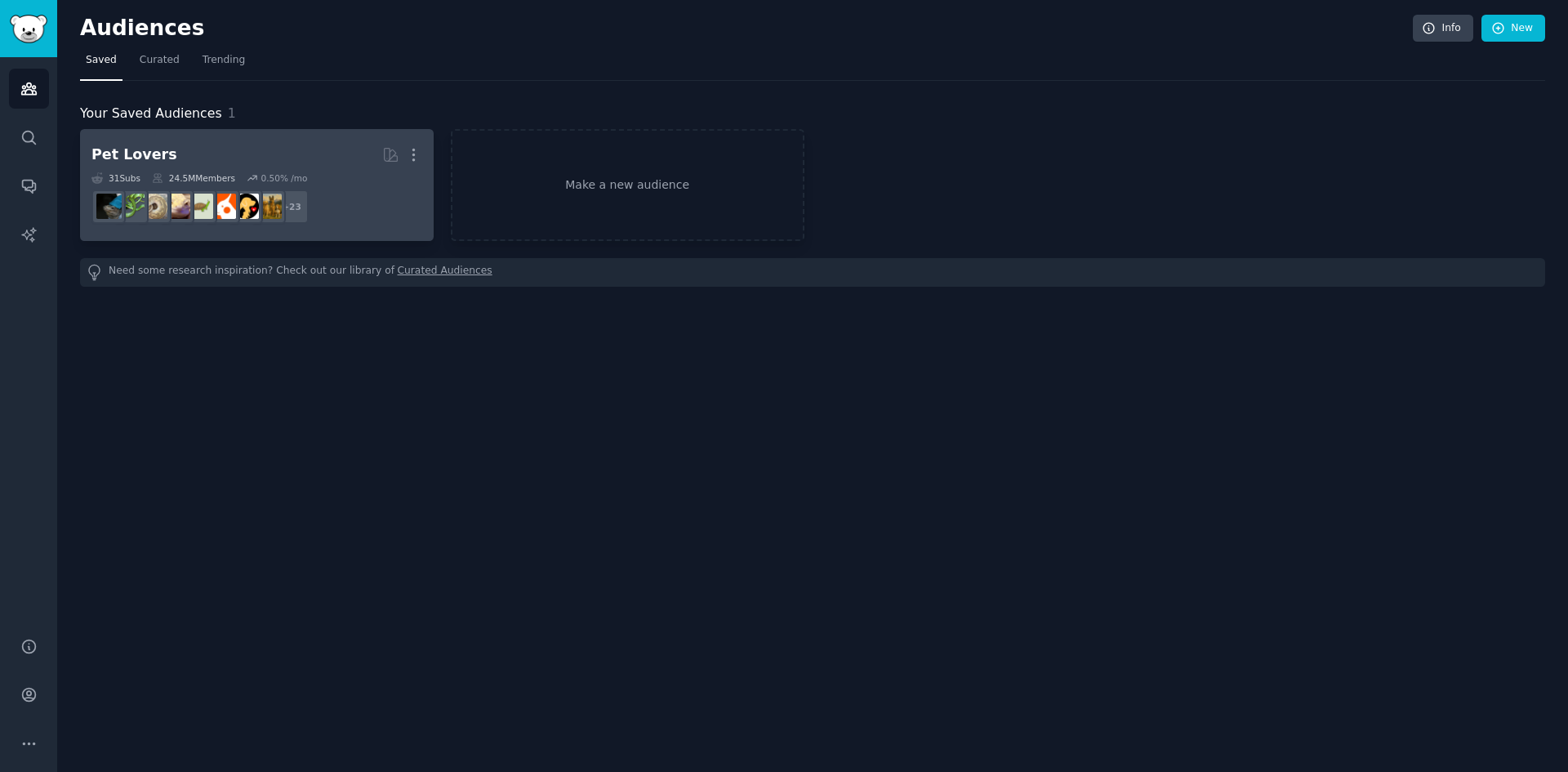
click at [341, 186] on dd "+ 23" at bounding box center [256, 207] width 331 height 46
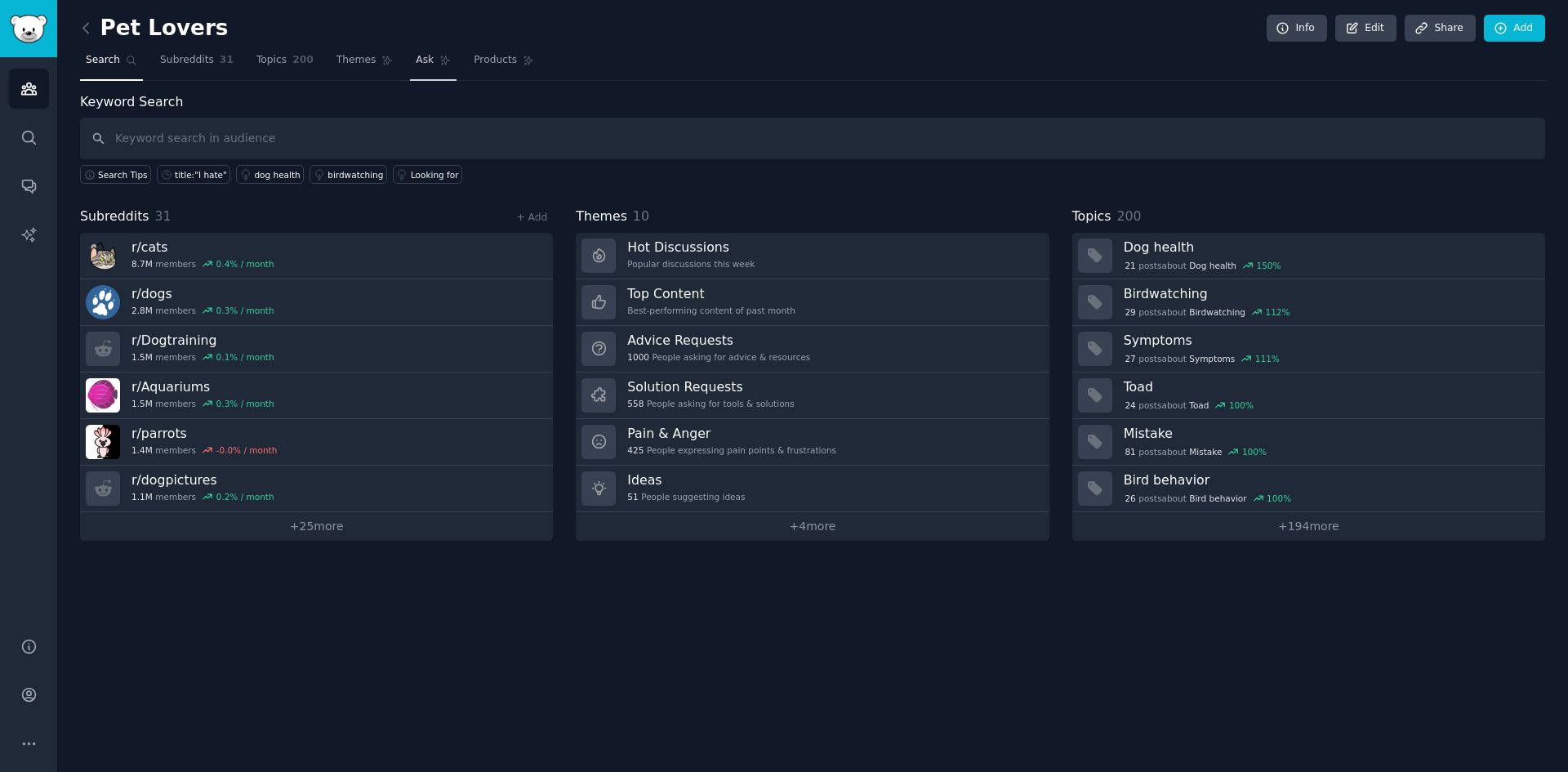
click at [410, 68] on link "Ask" at bounding box center [433, 64] width 47 height 34
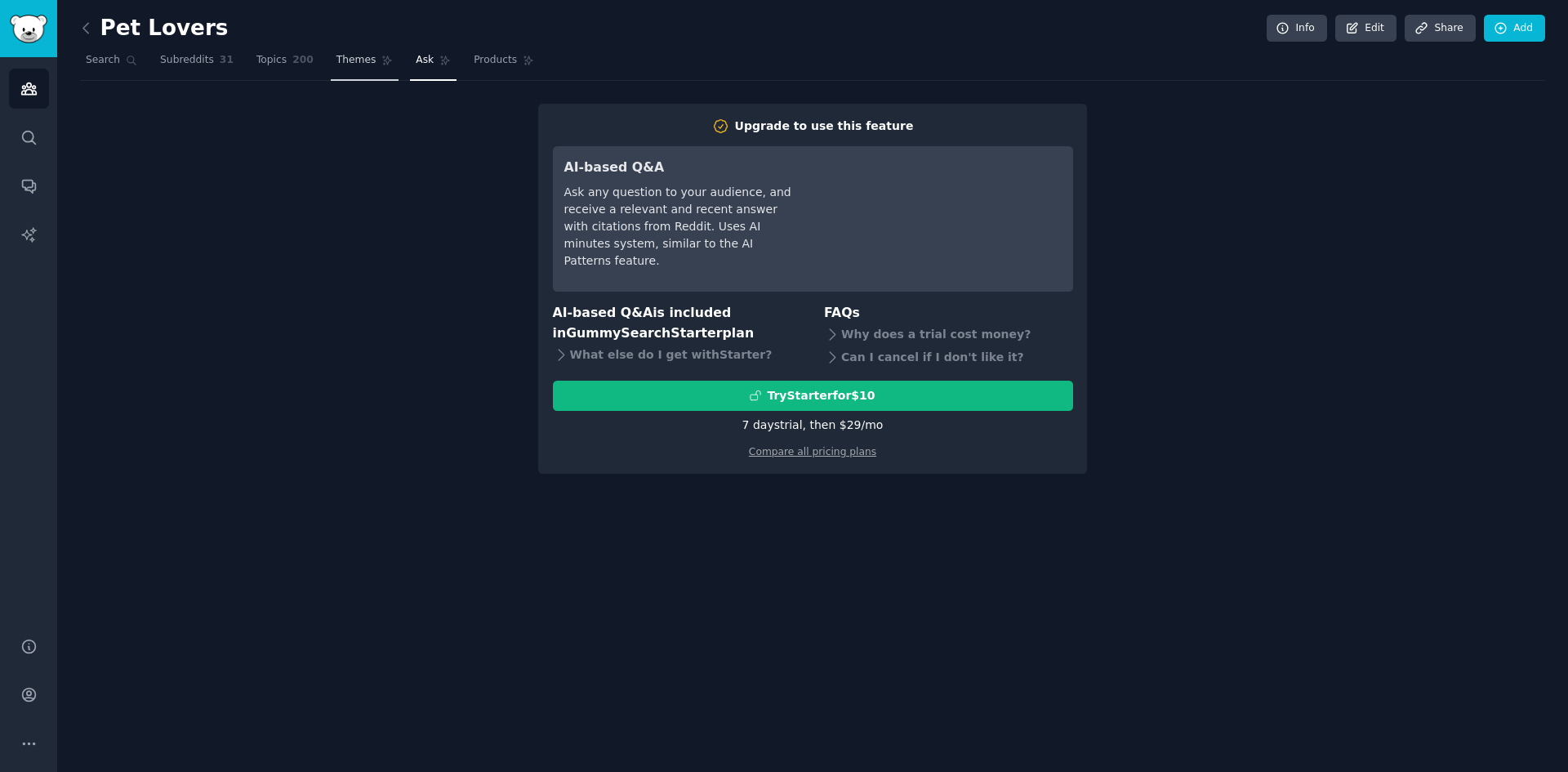
click at [337, 62] on span "Themes" at bounding box center [356, 61] width 40 height 15
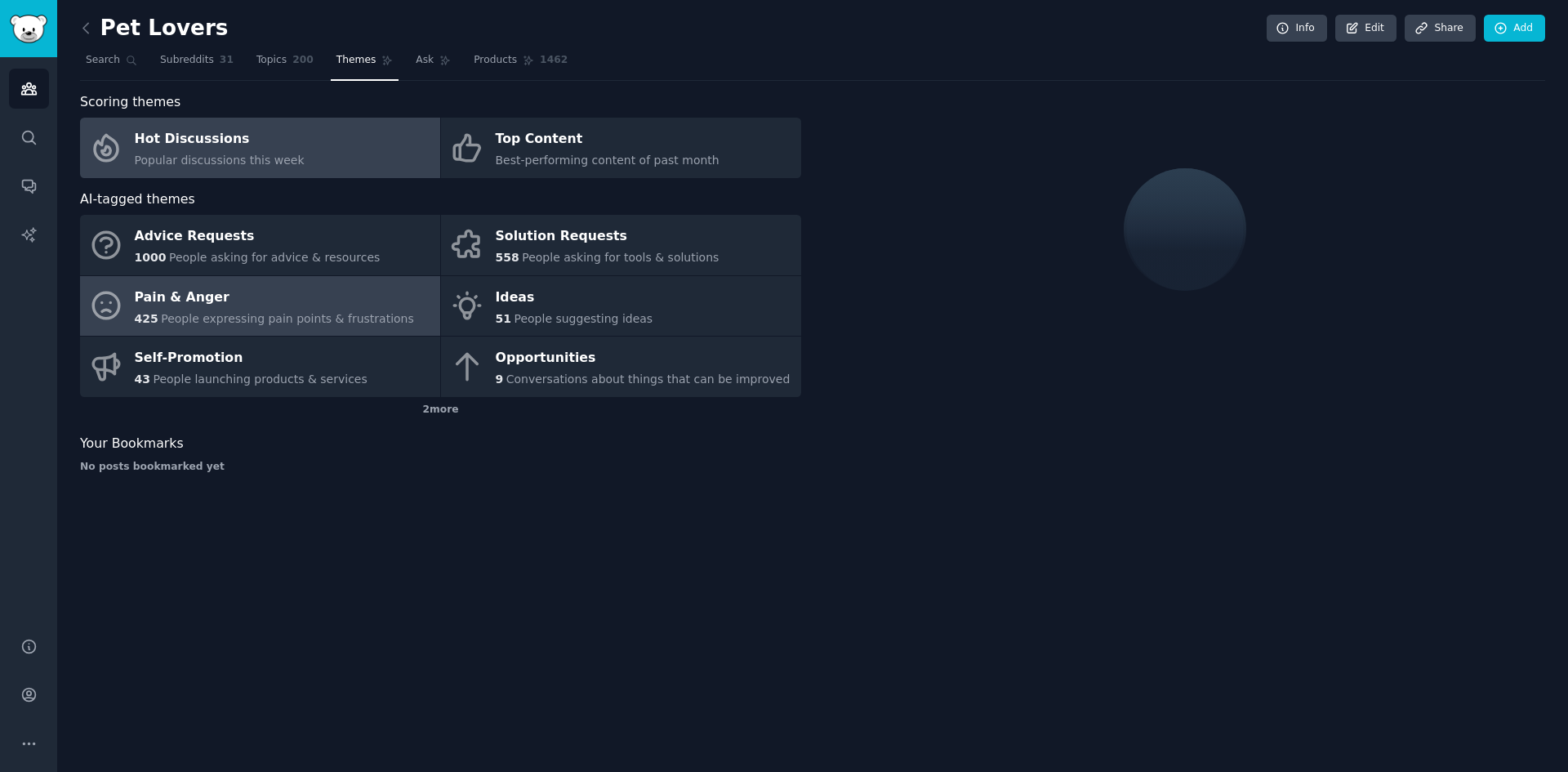
click at [241, 288] on div "Pain & Anger" at bounding box center [274, 297] width 279 height 26
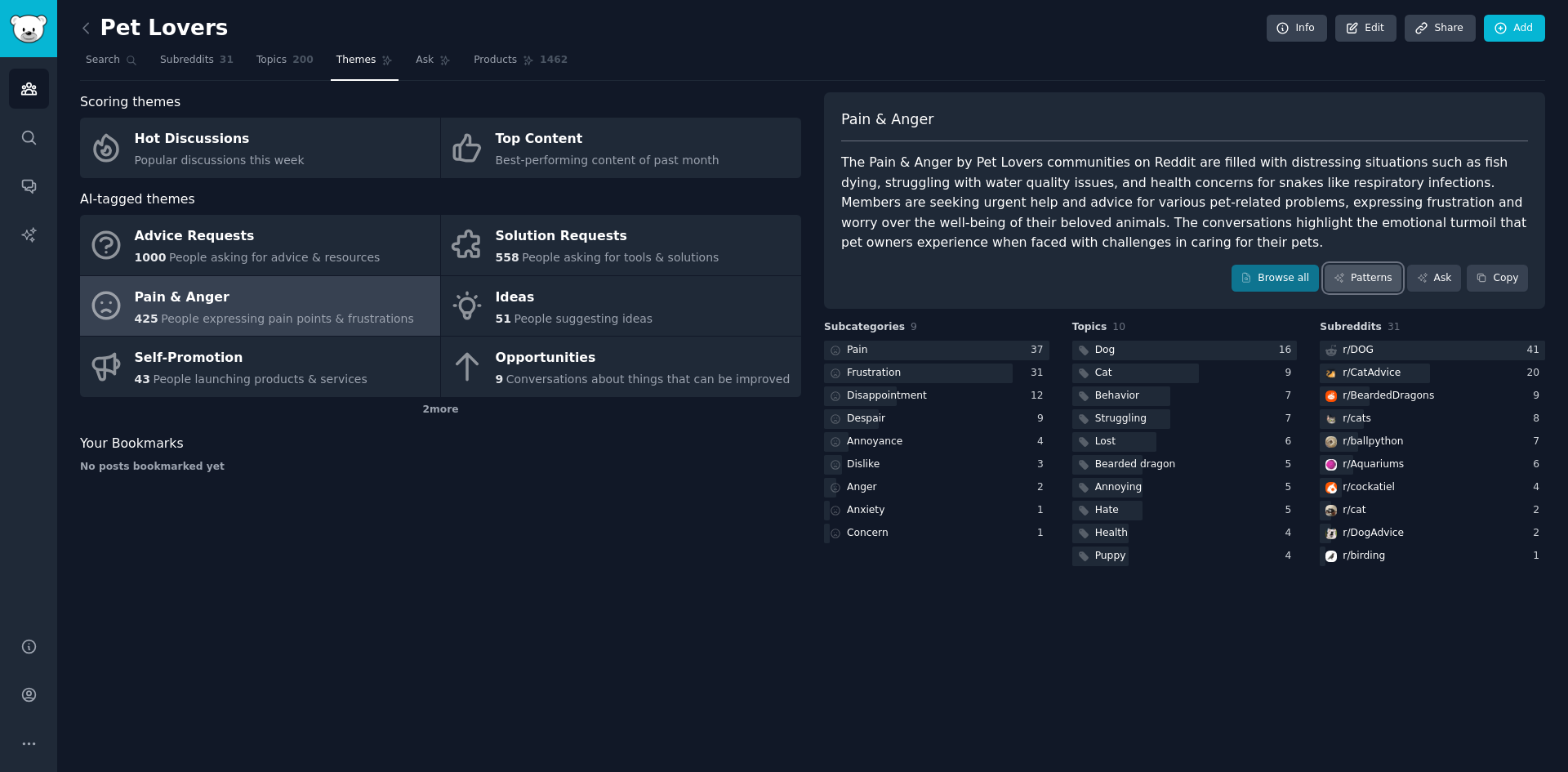
click at [1372, 278] on link "Patterns" at bounding box center [1363, 278] width 77 height 28
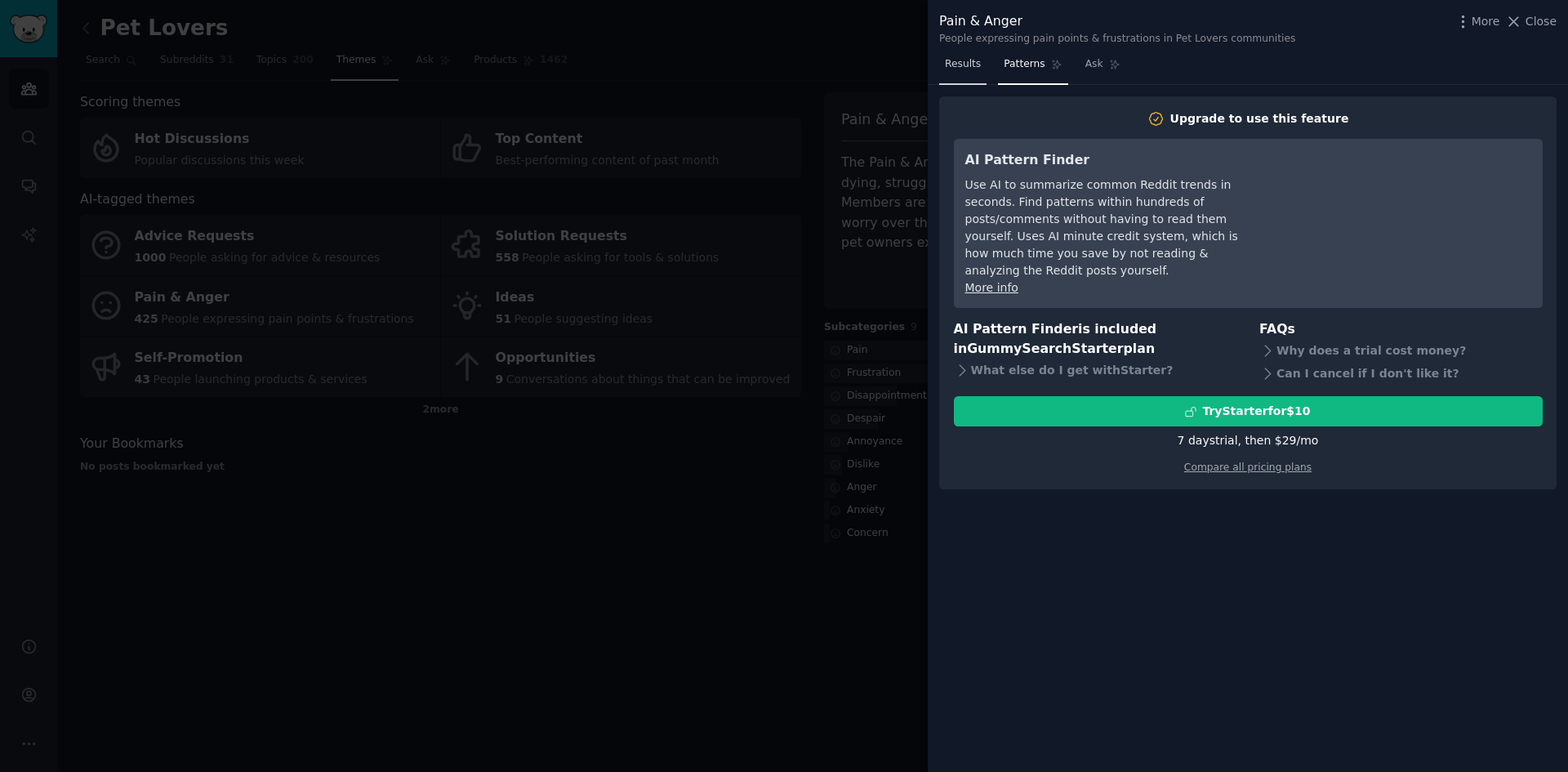
click at [979, 74] on link "Results" at bounding box center [963, 68] width 48 height 34
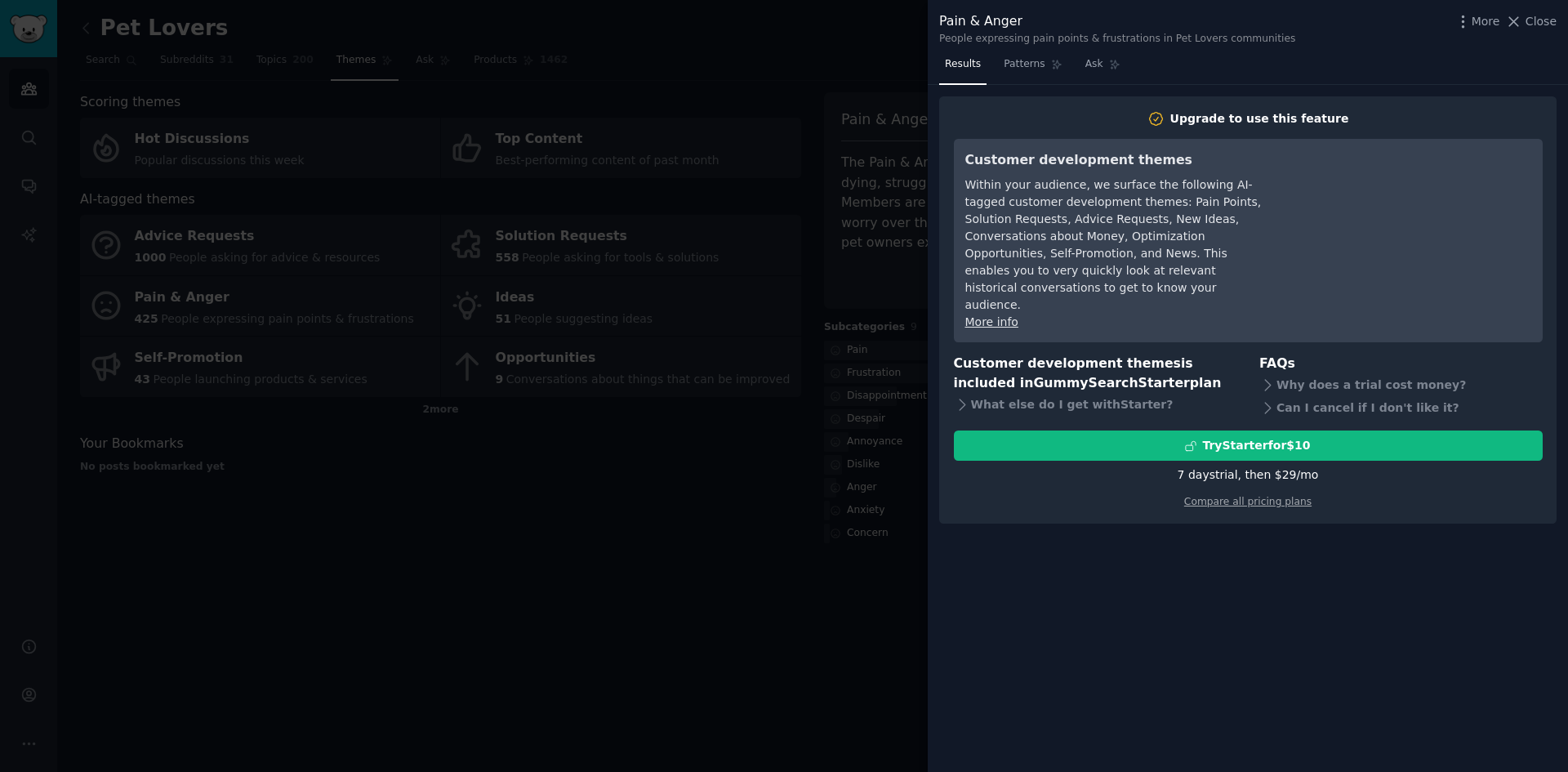
click at [842, 310] on div at bounding box center [784, 386] width 1568 height 772
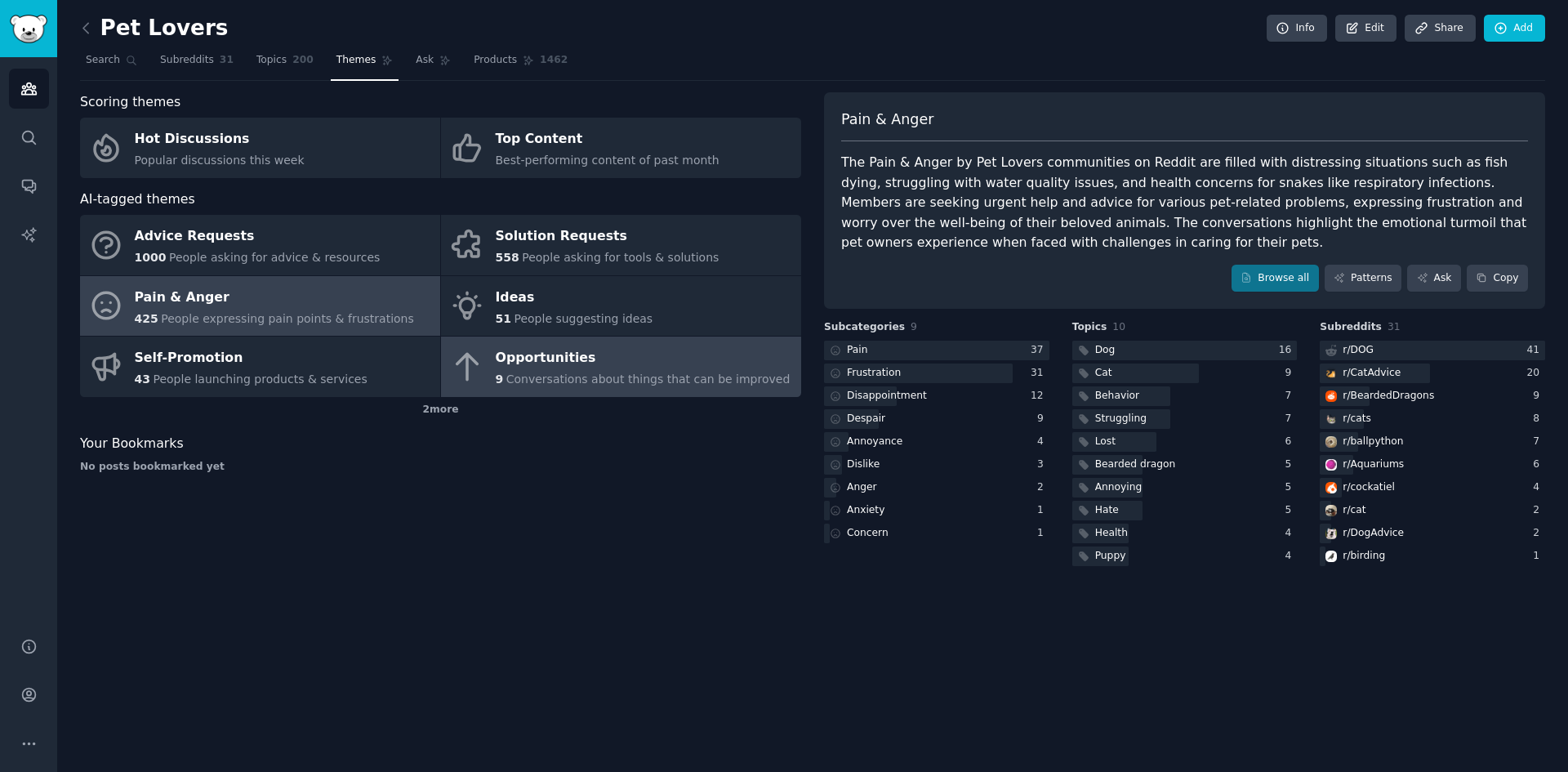
click at [688, 394] on link "Opportunities 9 Conversations about things that can be improved" at bounding box center [621, 367] width 360 height 61
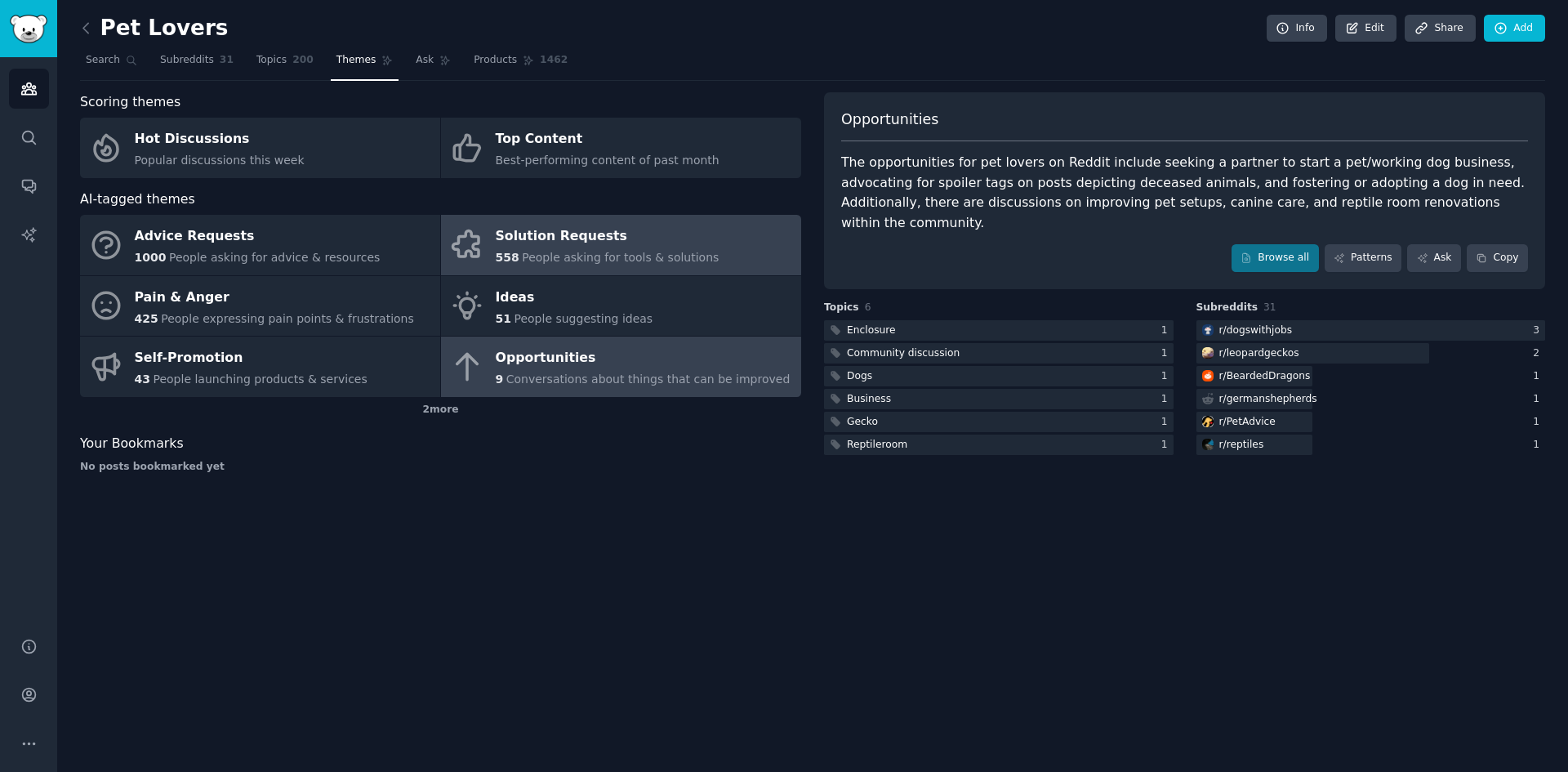
click at [509, 227] on div "Solution Requests" at bounding box center [607, 237] width 224 height 26
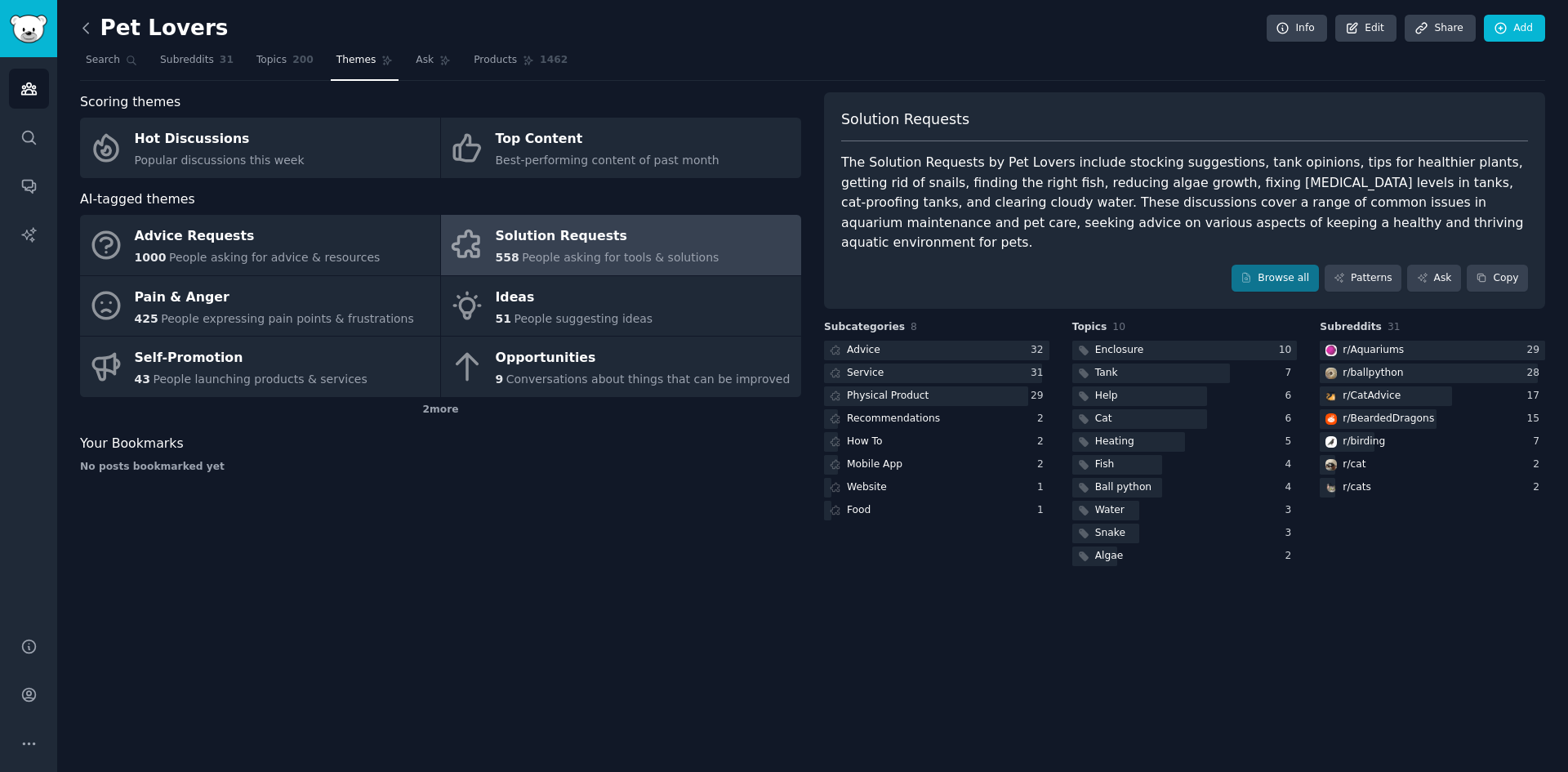
click at [91, 28] on icon at bounding box center [85, 28] width 17 height 17
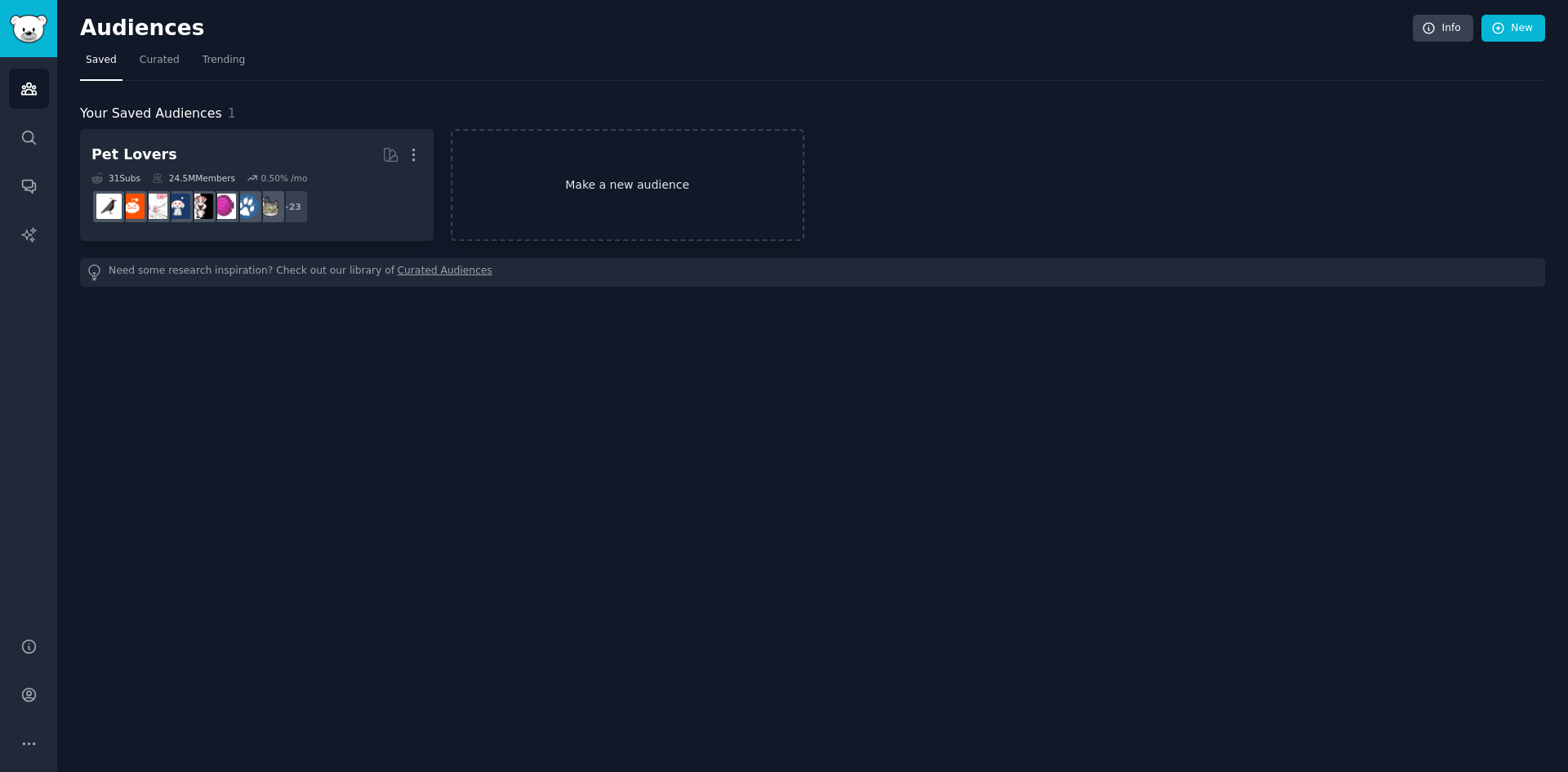
click at [537, 209] on link "Make a new audience" at bounding box center [627, 185] width 354 height 112
